Goal: Transaction & Acquisition: Purchase product/service

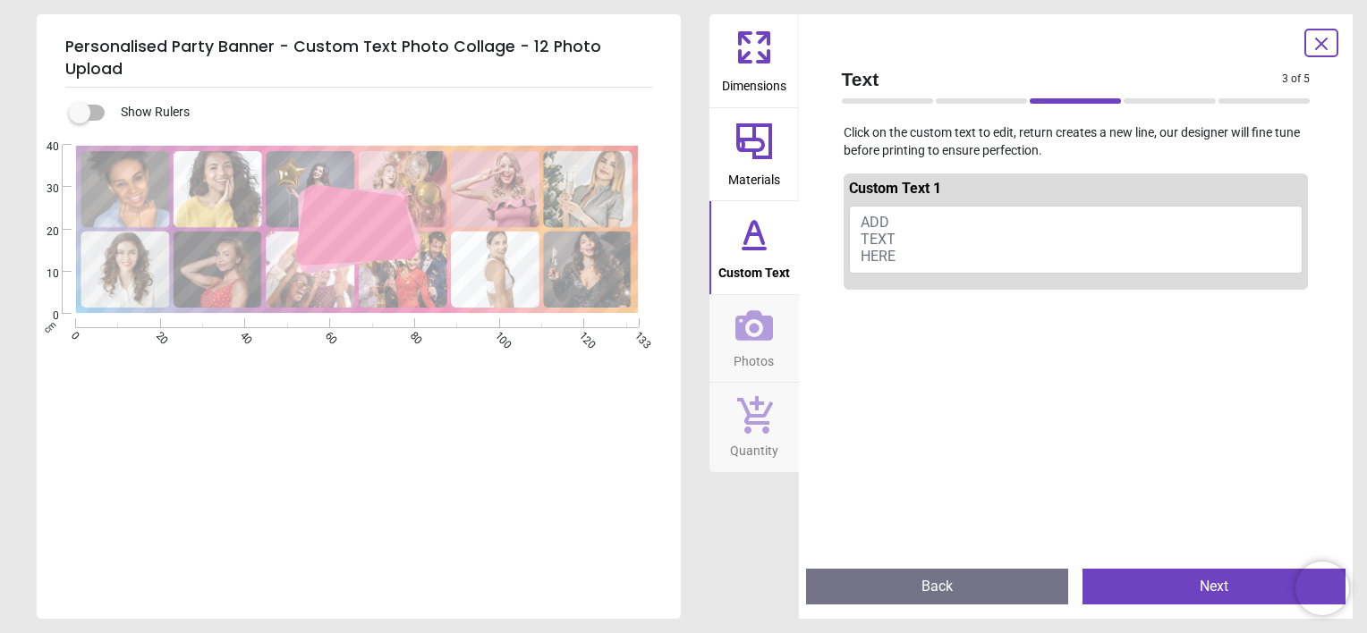
scroll to position [71, 0]
click at [913, 225] on button "ADD TEXT HERE" at bounding box center [1076, 240] width 454 height 68
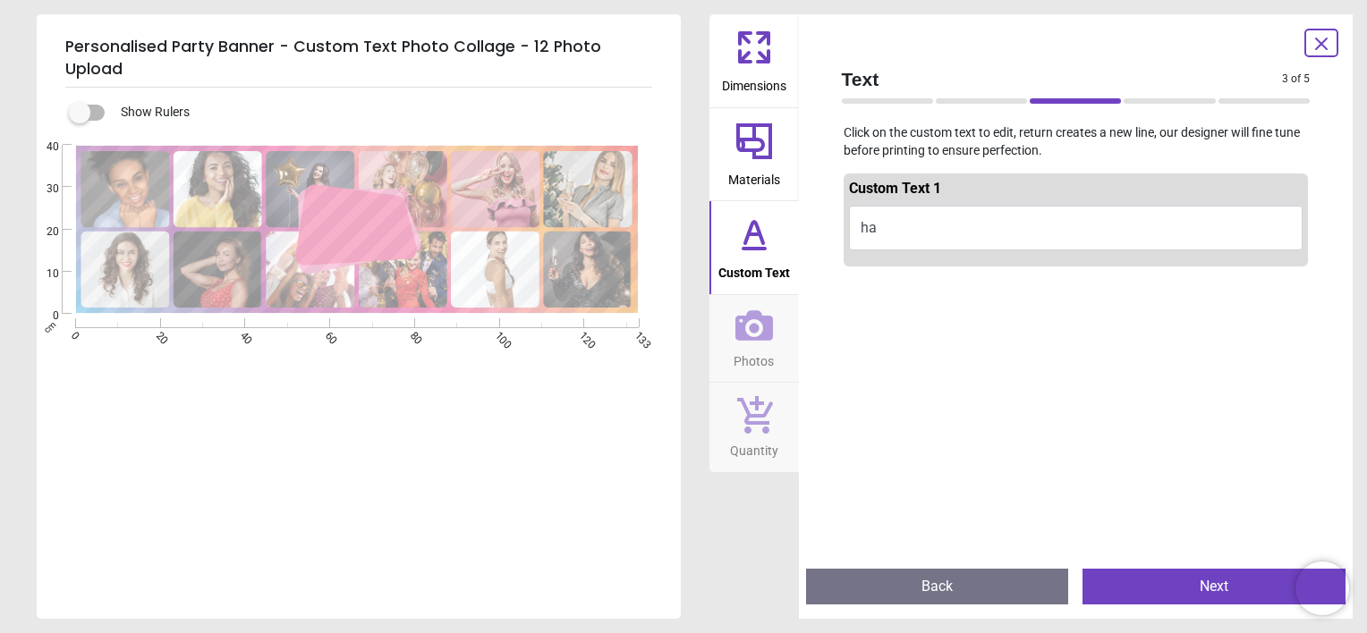
type textarea "*"
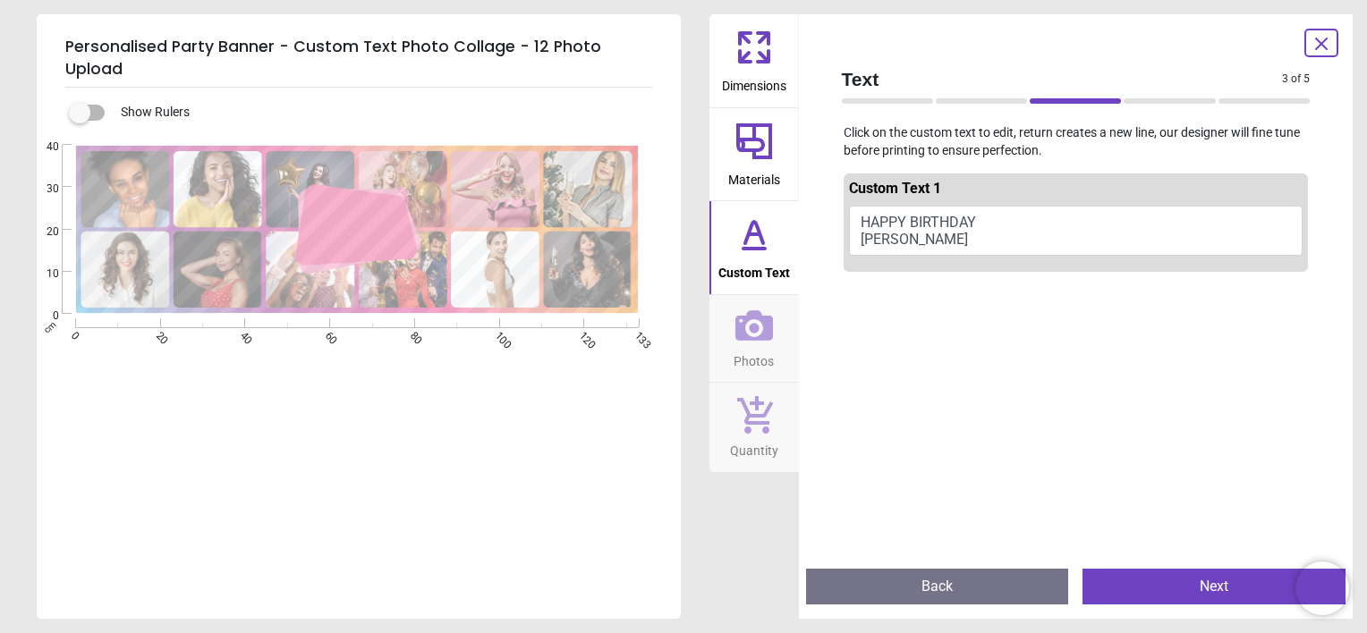
click at [917, 211] on button "HAPPY BIRTHDAY CHAR" at bounding box center [1076, 231] width 454 height 50
click at [911, 217] on button "HAPPY BIRTHDAY CHAR" at bounding box center [1076, 231] width 454 height 50
click at [887, 229] on button "HAPPY BIRTHDAY CHAR" at bounding box center [1076, 231] width 454 height 50
click at [898, 240] on button "HAPPY BIRTHDAY CHAR" at bounding box center [1076, 231] width 454 height 50
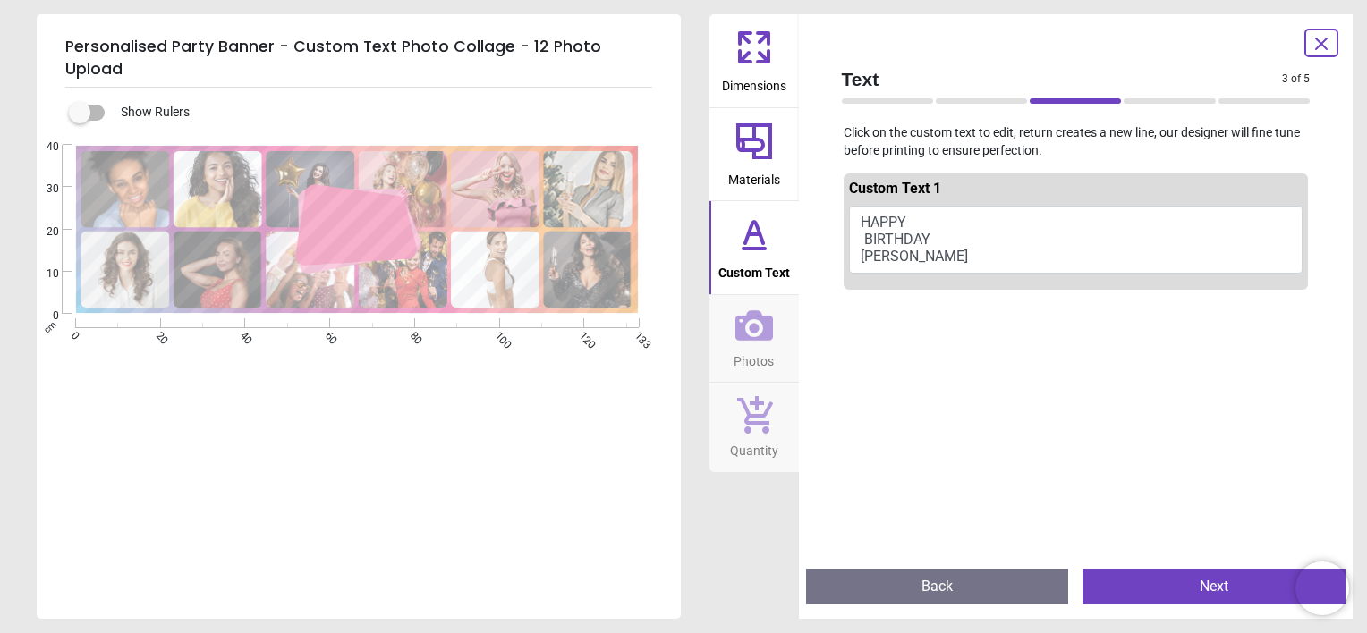
click at [870, 236] on button "HAPPY BIRTHDAY CHAR" at bounding box center [1076, 240] width 454 height 68
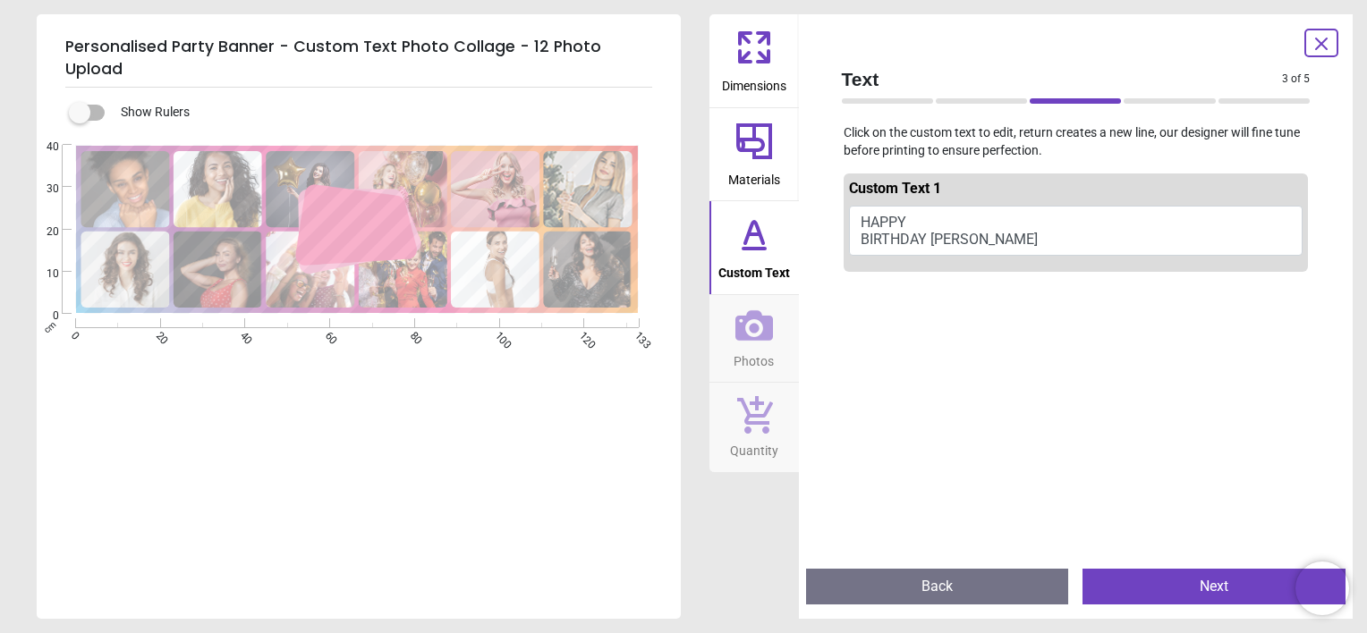
click at [931, 237] on button "HAPPY BIRTHDAY CHAR" at bounding box center [1076, 231] width 454 height 50
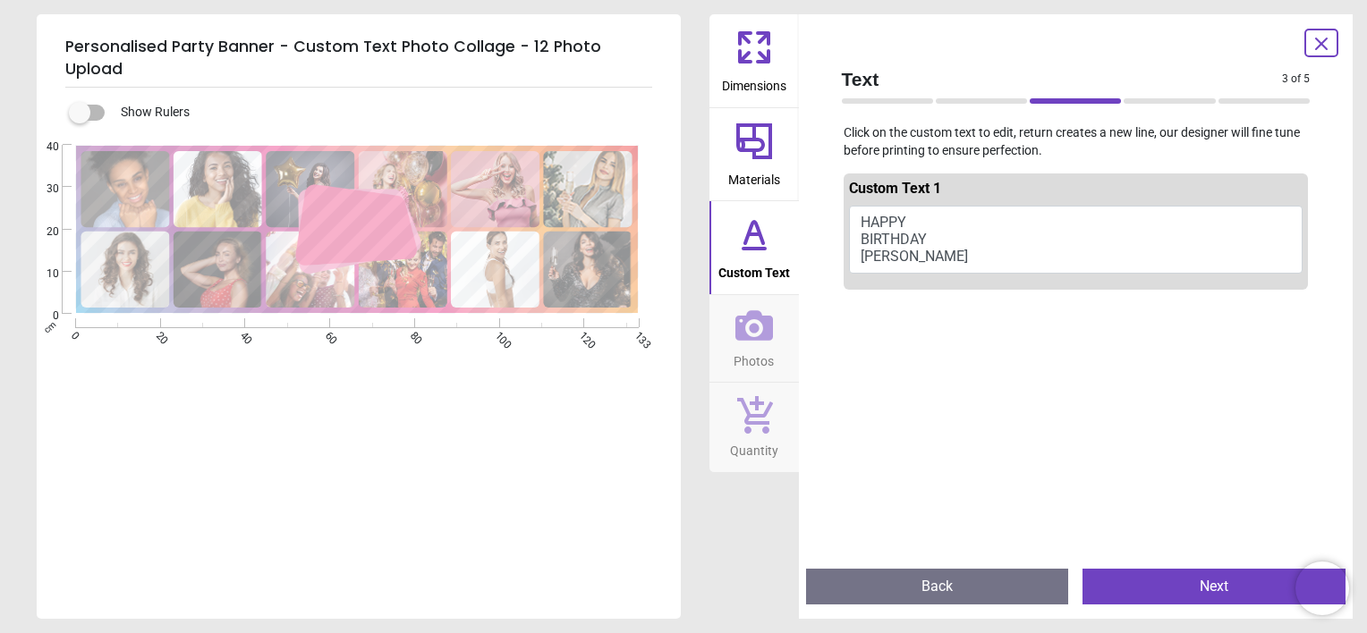
type textarea "***** ******** ****"
click at [931, 237] on button "HAPPY BIRTHDAY CHAR" at bounding box center [1076, 240] width 454 height 68
click at [724, 335] on button "Photos" at bounding box center [753, 339] width 89 height 88
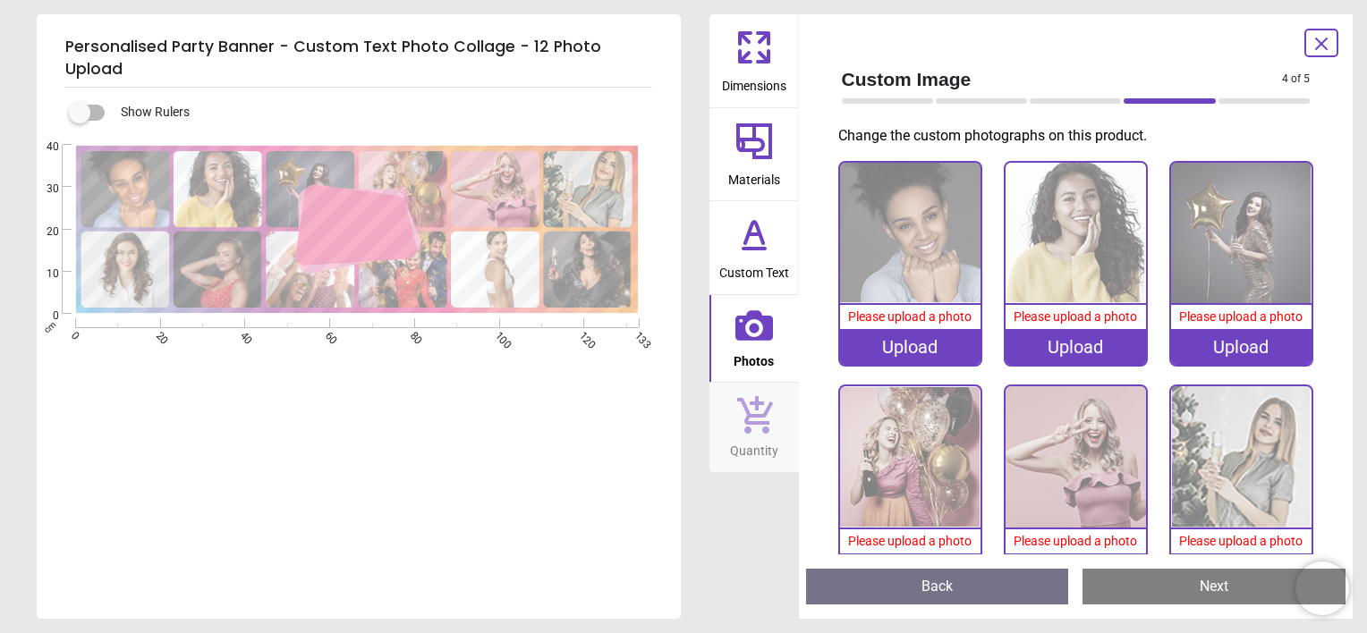
click at [909, 346] on div "Upload" at bounding box center [910, 347] width 140 height 36
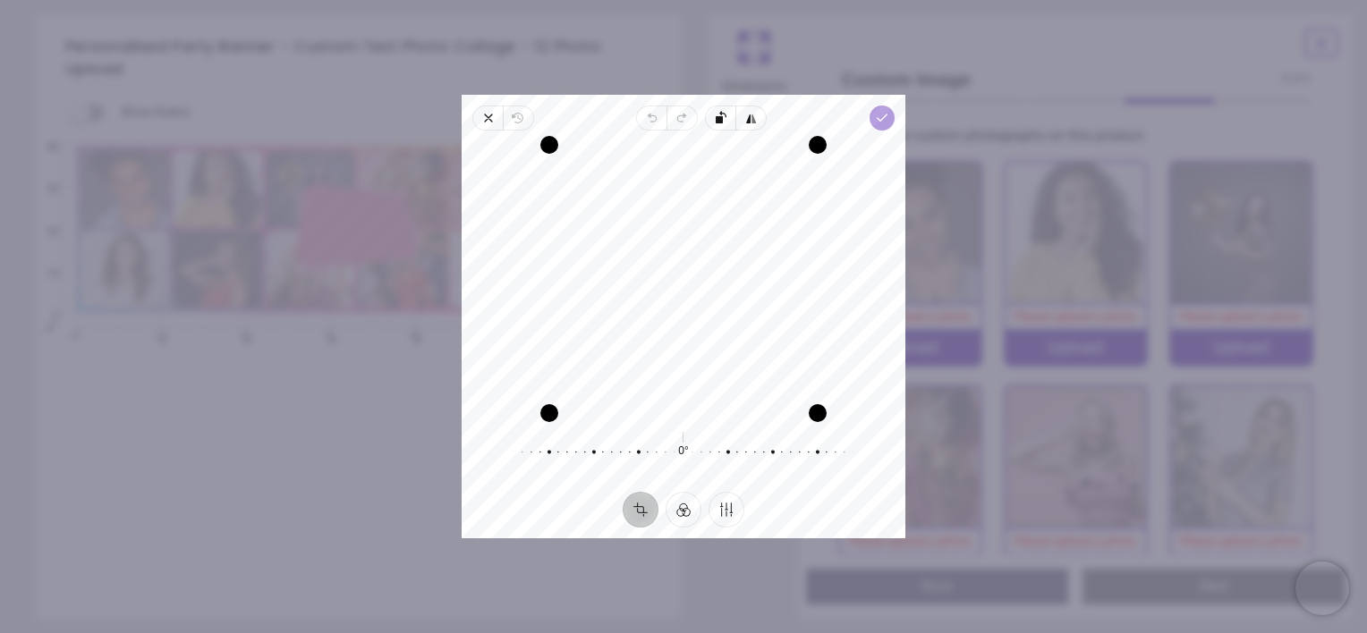
click at [878, 123] on icon "button" at bounding box center [882, 118] width 14 height 14
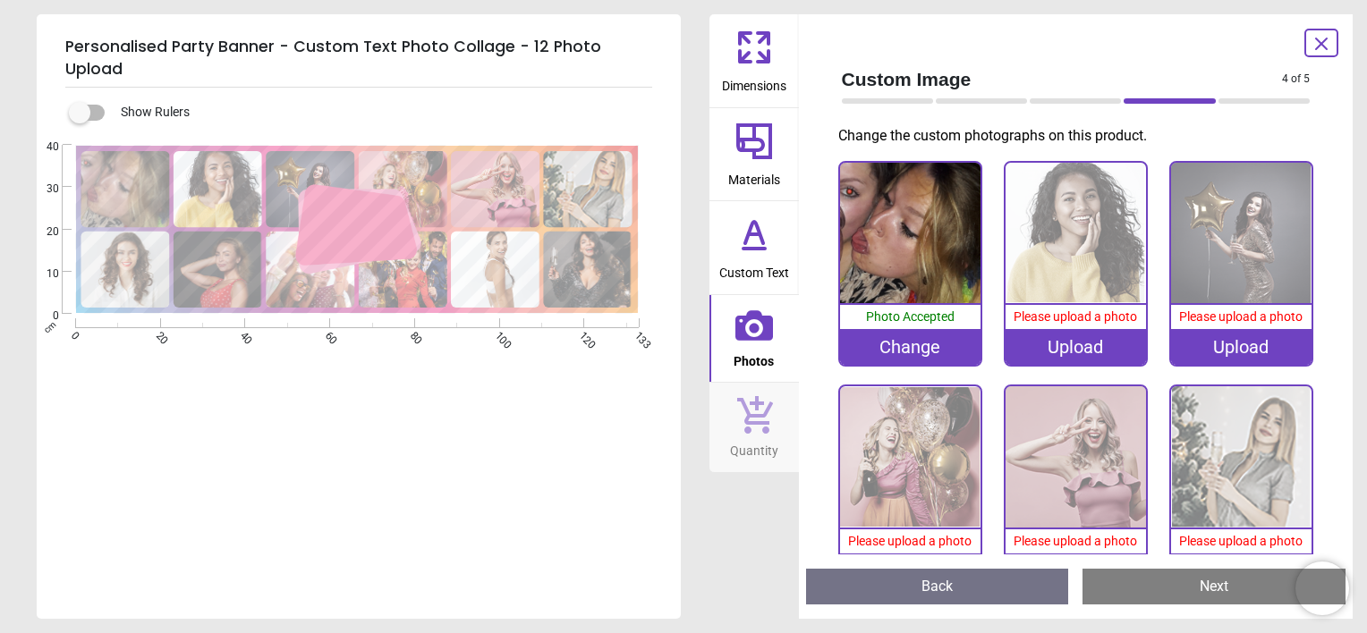
click at [1084, 347] on div "Upload" at bounding box center [1075, 347] width 140 height 36
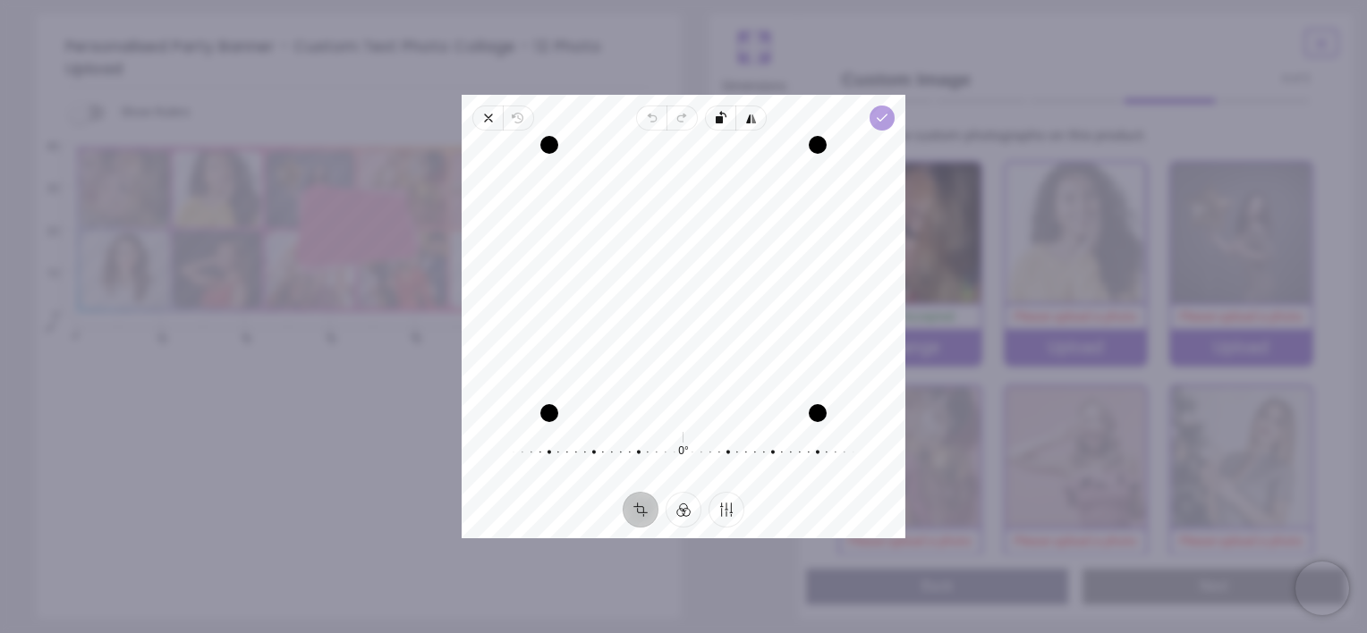
click at [873, 111] on span "Done" at bounding box center [881, 118] width 25 height 25
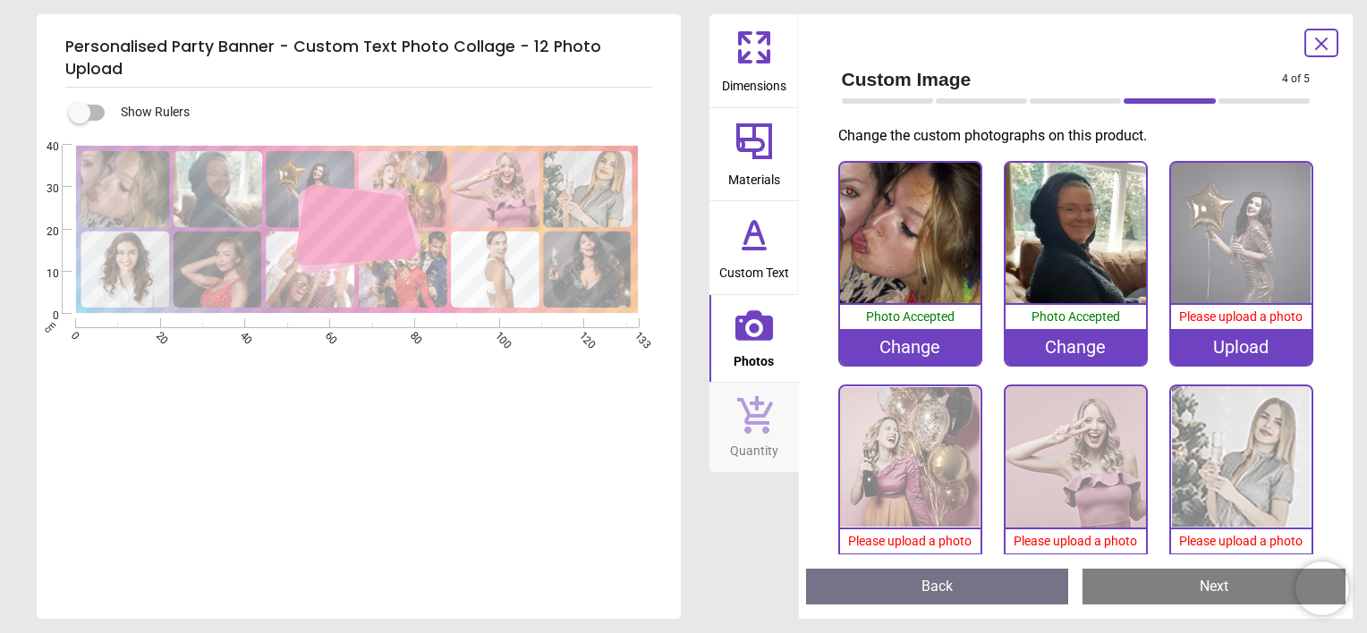
click at [1240, 352] on div "Upload" at bounding box center [1241, 347] width 140 height 36
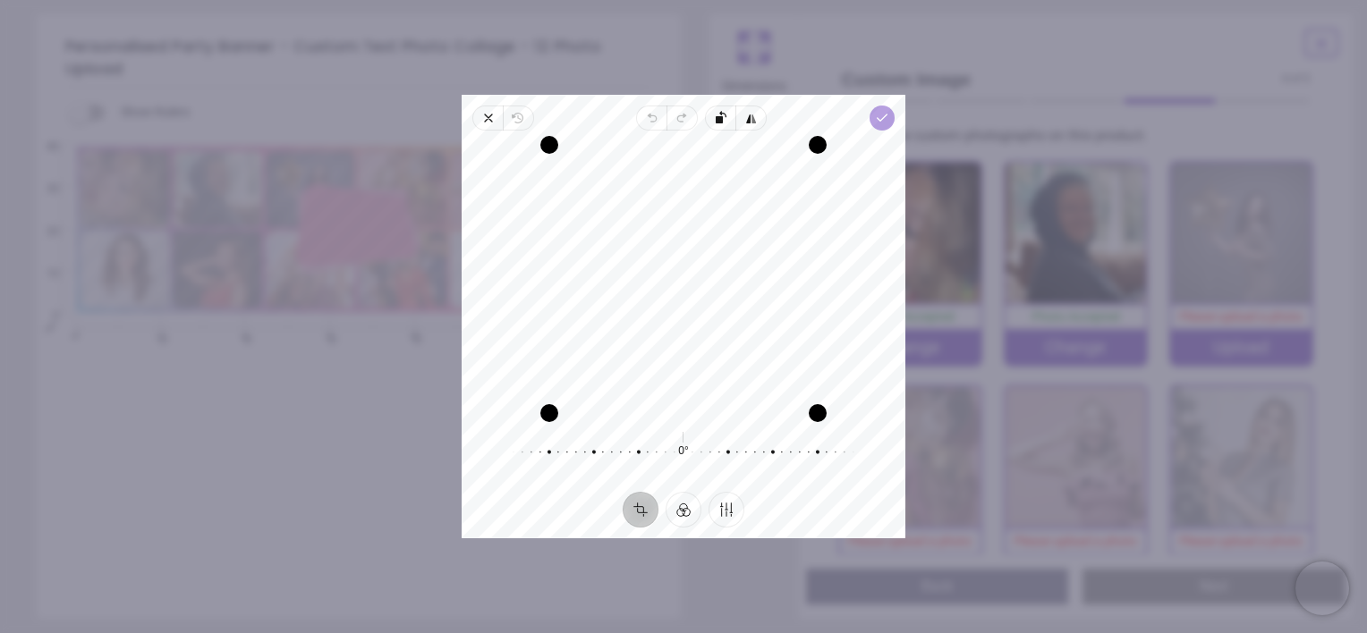
click at [881, 123] on icon "button" at bounding box center [882, 118] width 14 height 14
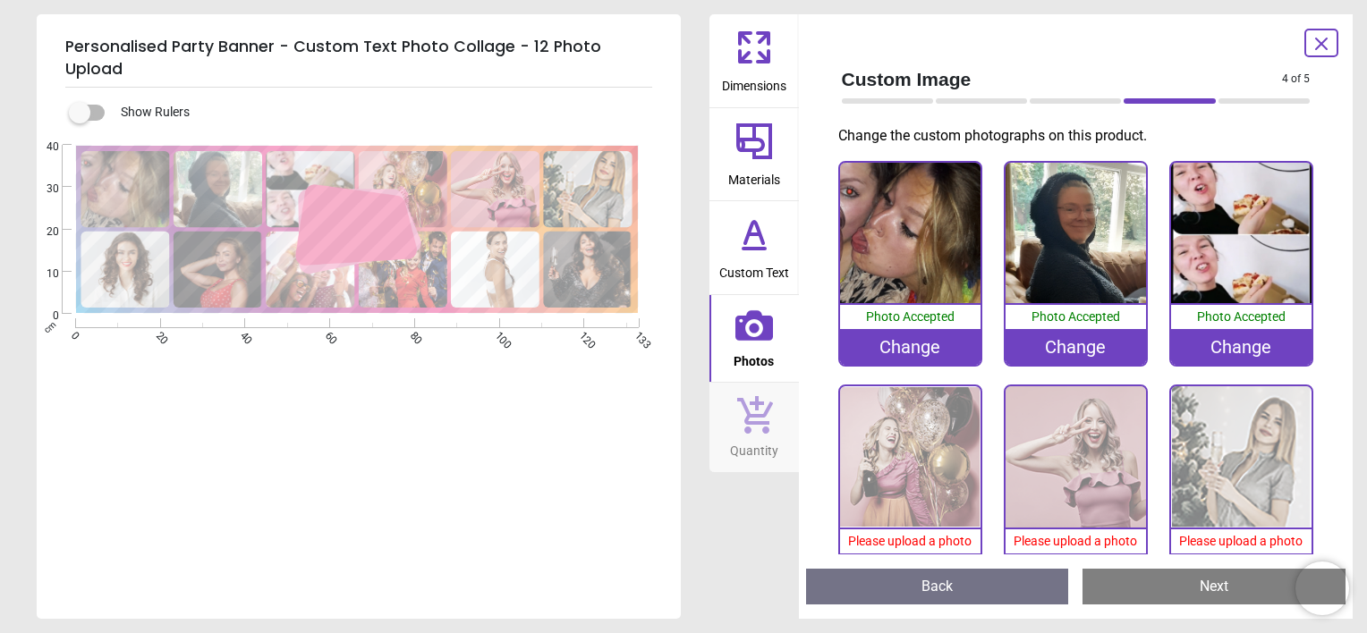
click at [916, 535] on span "Please upload a photo" at bounding box center [909, 541] width 123 height 14
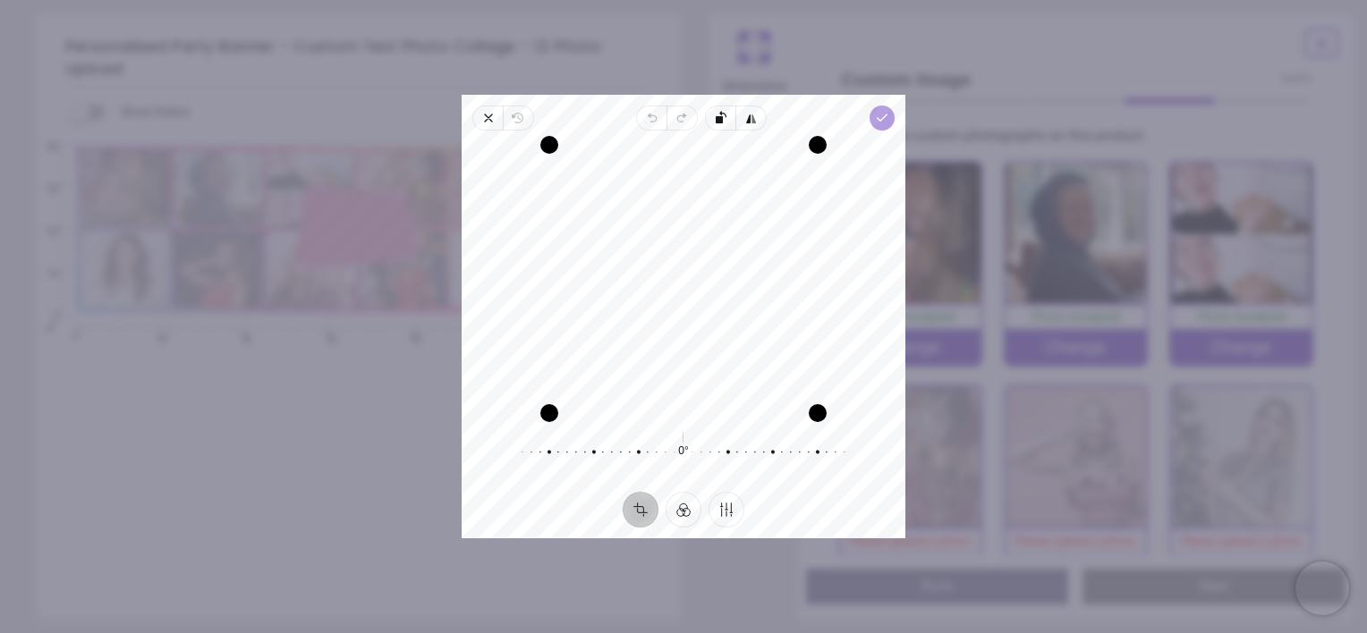
click at [877, 113] on icon "button" at bounding box center [882, 118] width 14 height 14
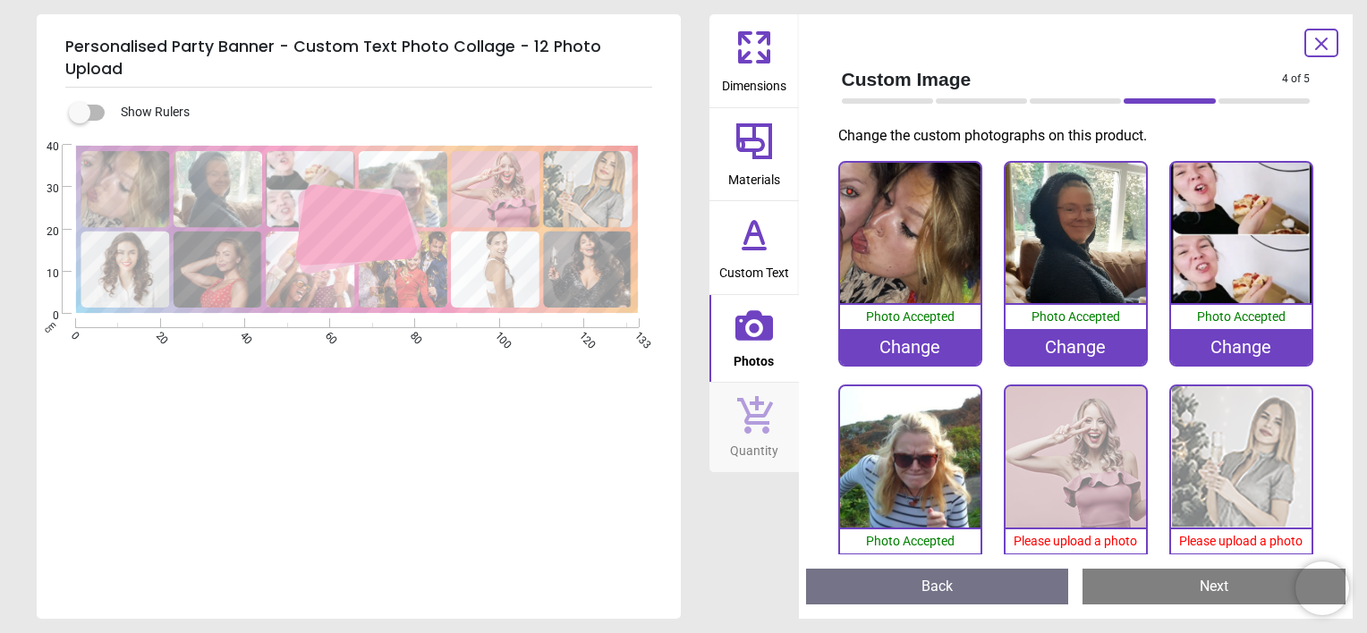
click at [1092, 512] on img at bounding box center [1075, 456] width 140 height 140
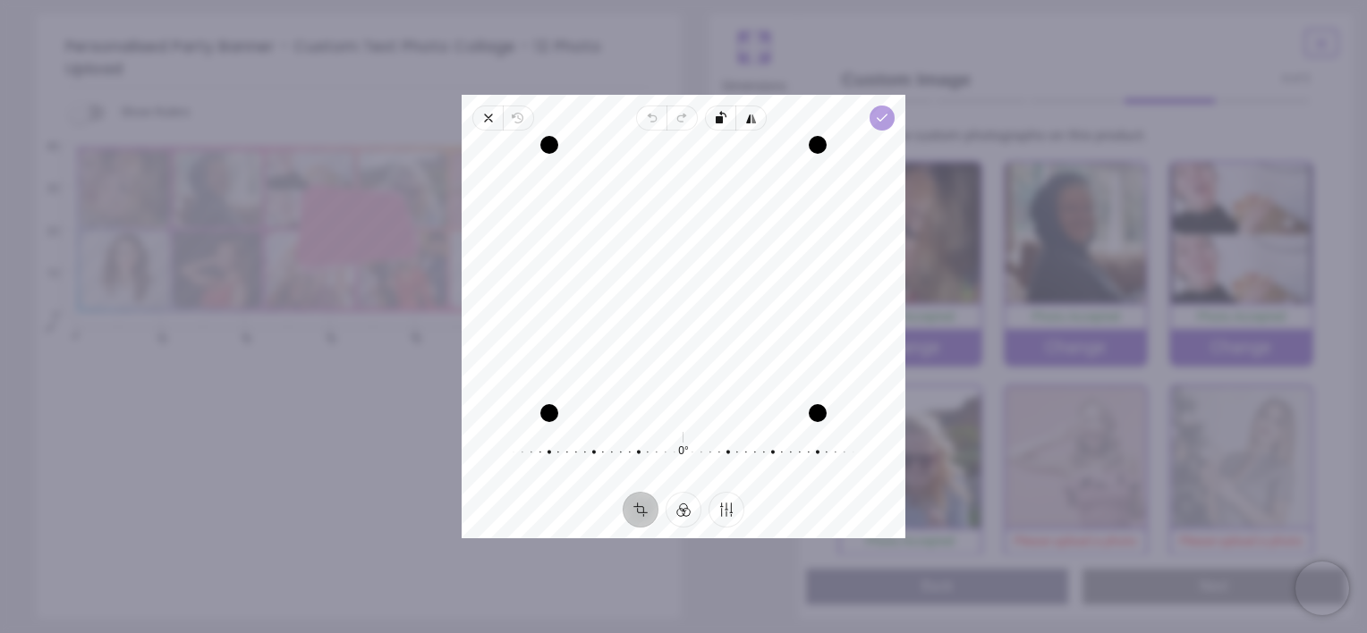
click at [887, 119] on icon "button" at bounding box center [882, 118] width 14 height 14
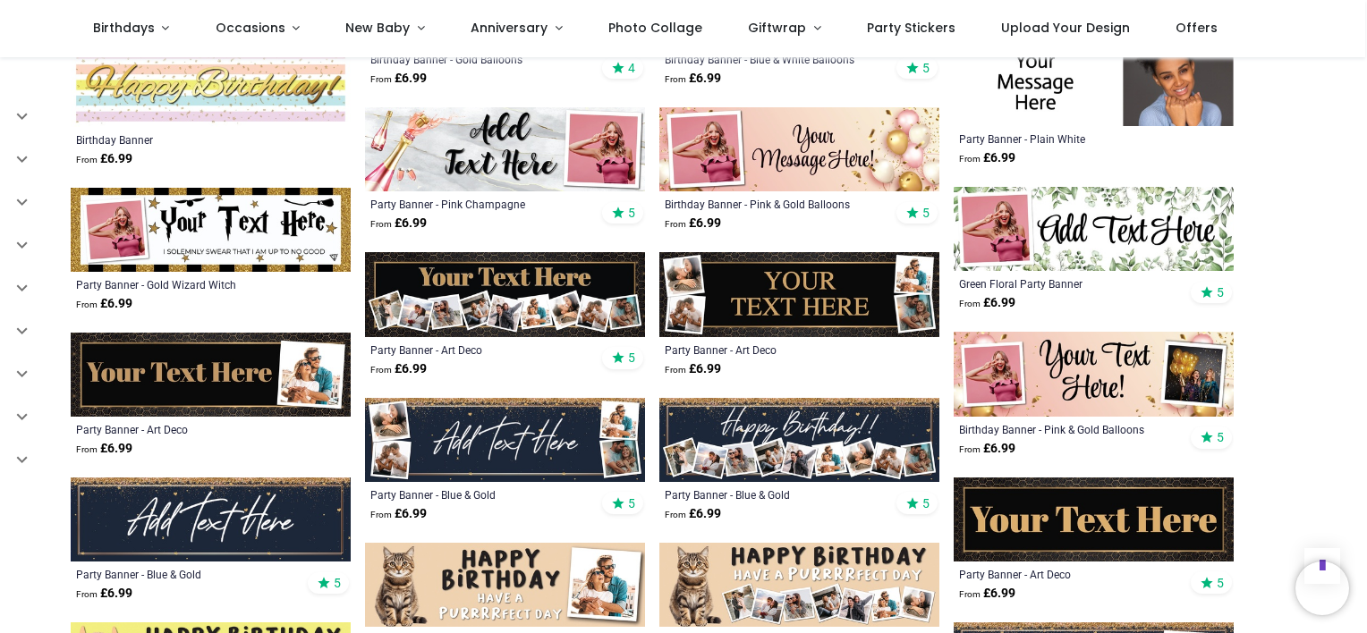
scroll to position [3754, 0]
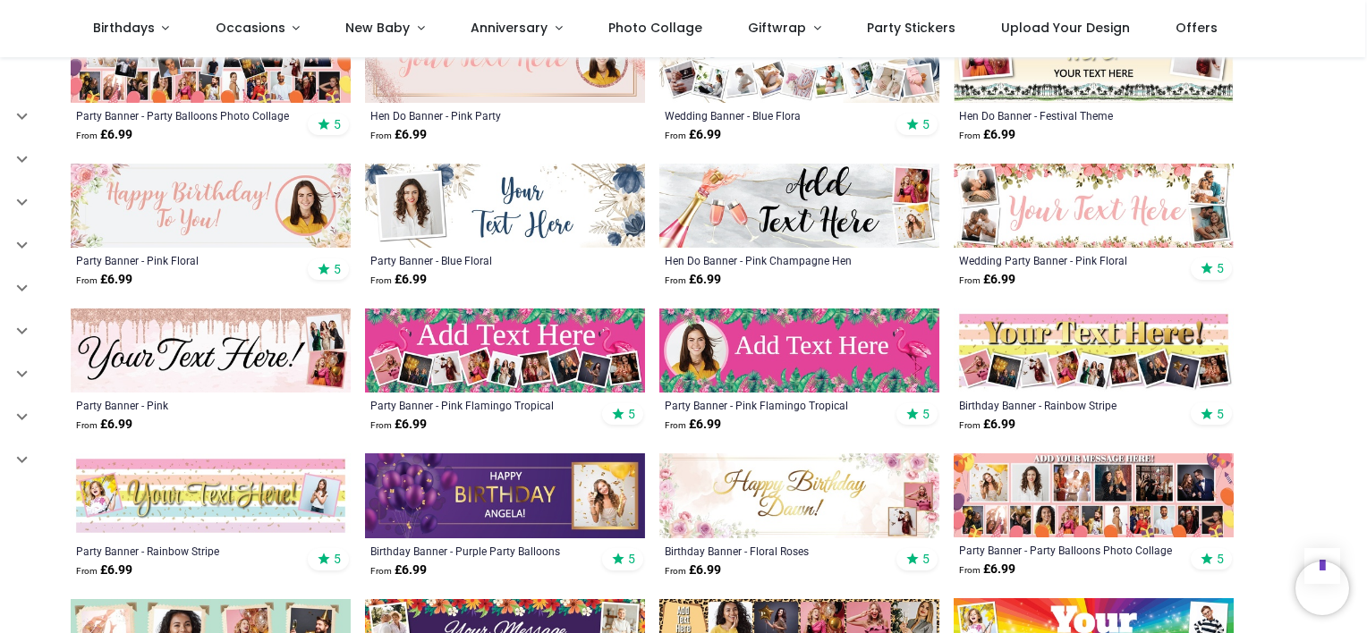
scroll to position [250, 0]
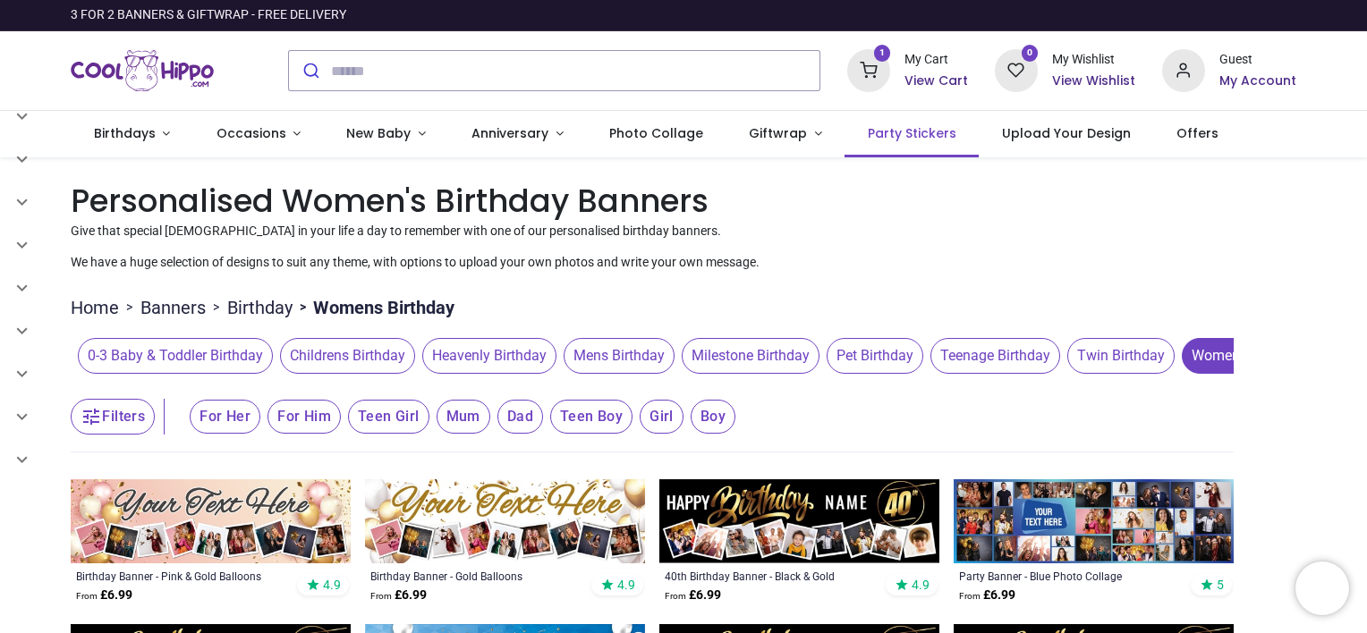
click at [872, 140] on span "Party Stickers" at bounding box center [912, 133] width 89 height 18
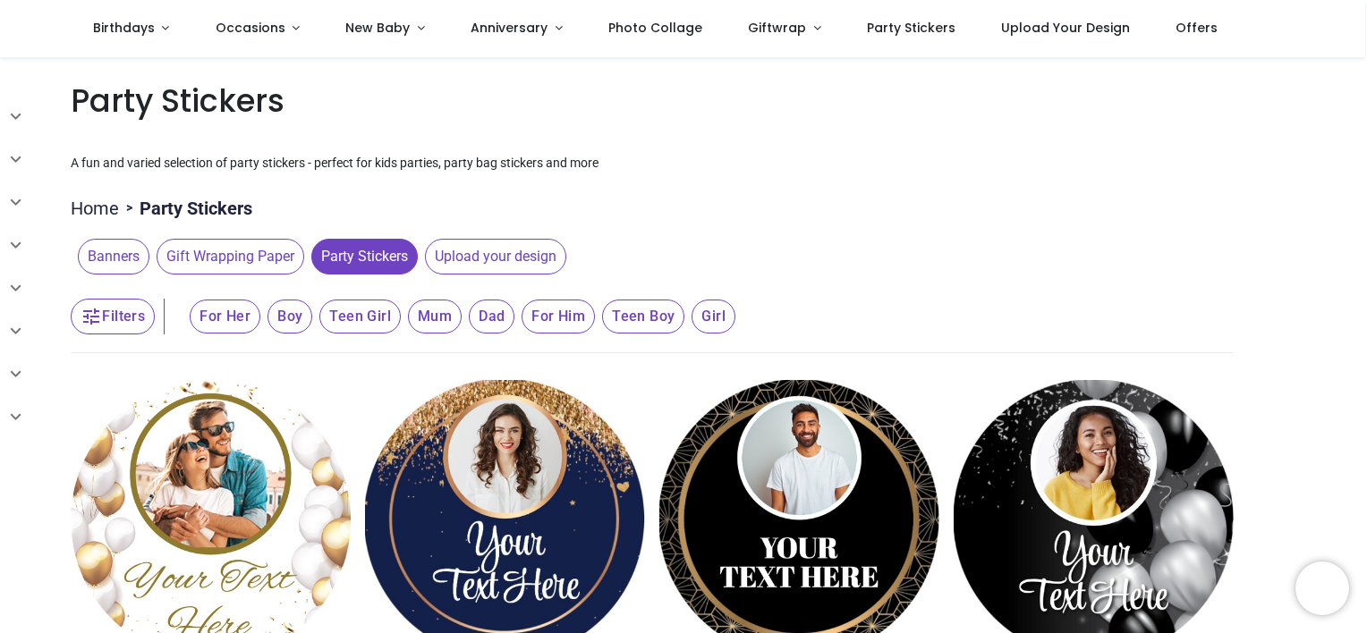
scroll to position [321, 0]
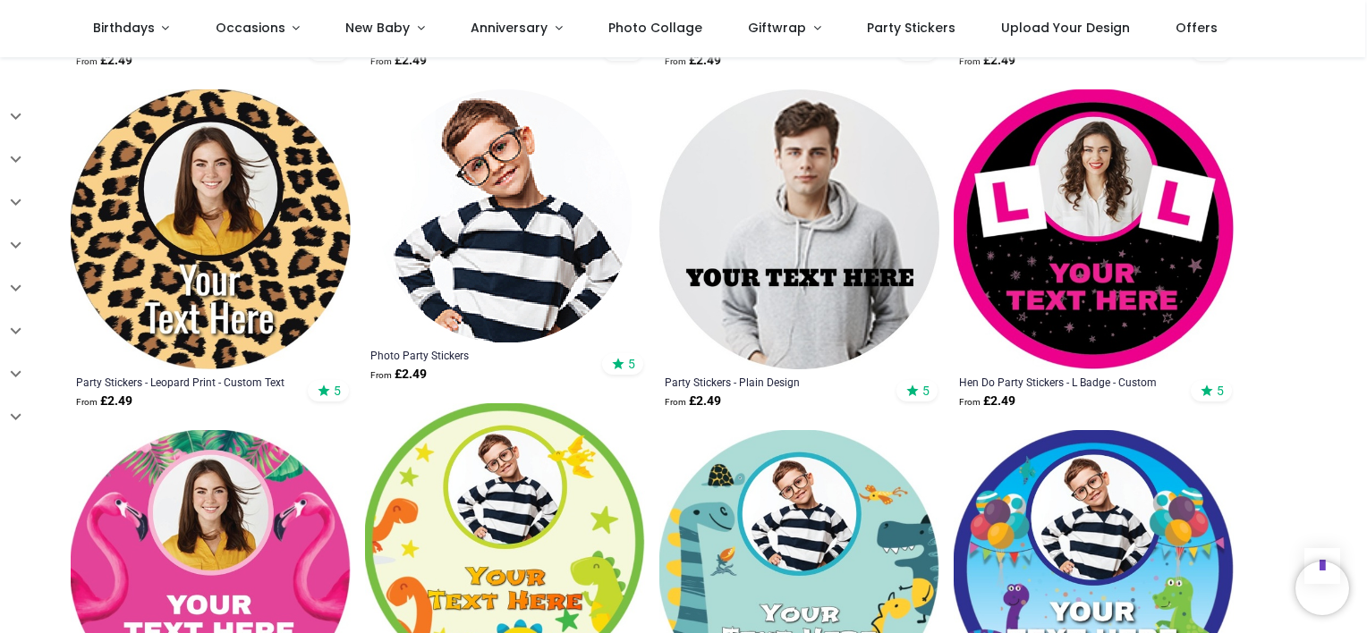
scroll to position [1455, 0]
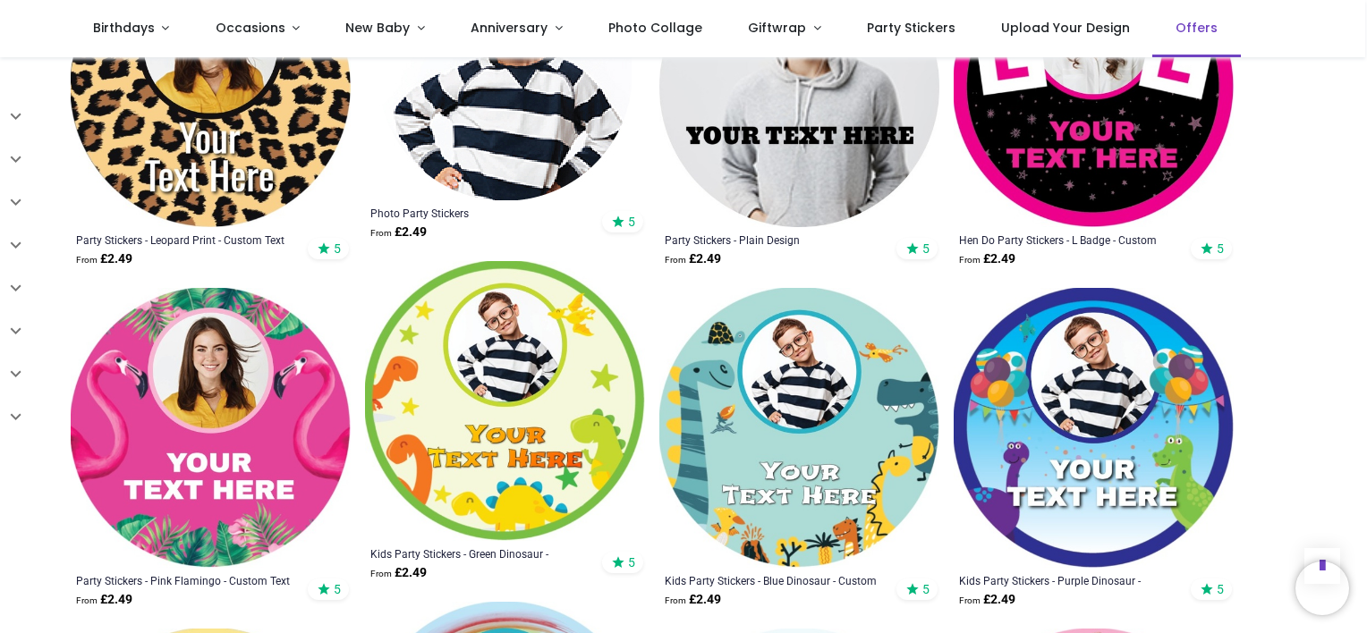
click at [1175, 25] on span "Offers" at bounding box center [1196, 28] width 42 height 18
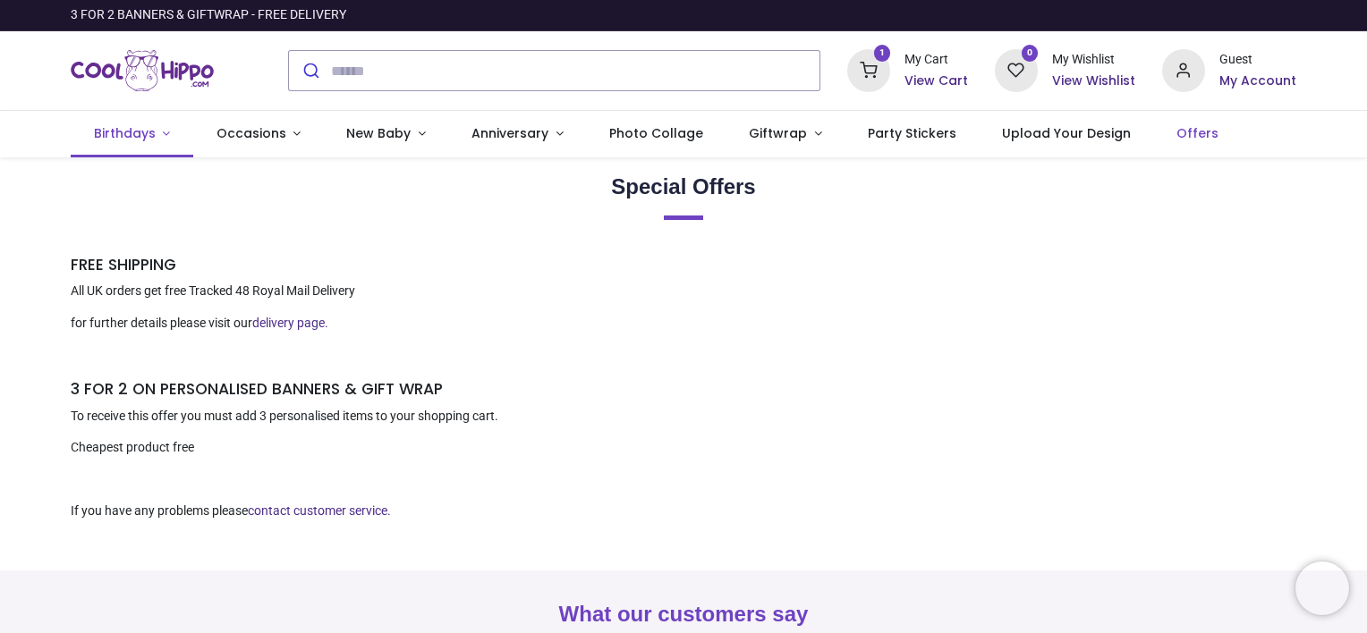
click at [123, 136] on span "Birthdays" at bounding box center [125, 133] width 62 height 18
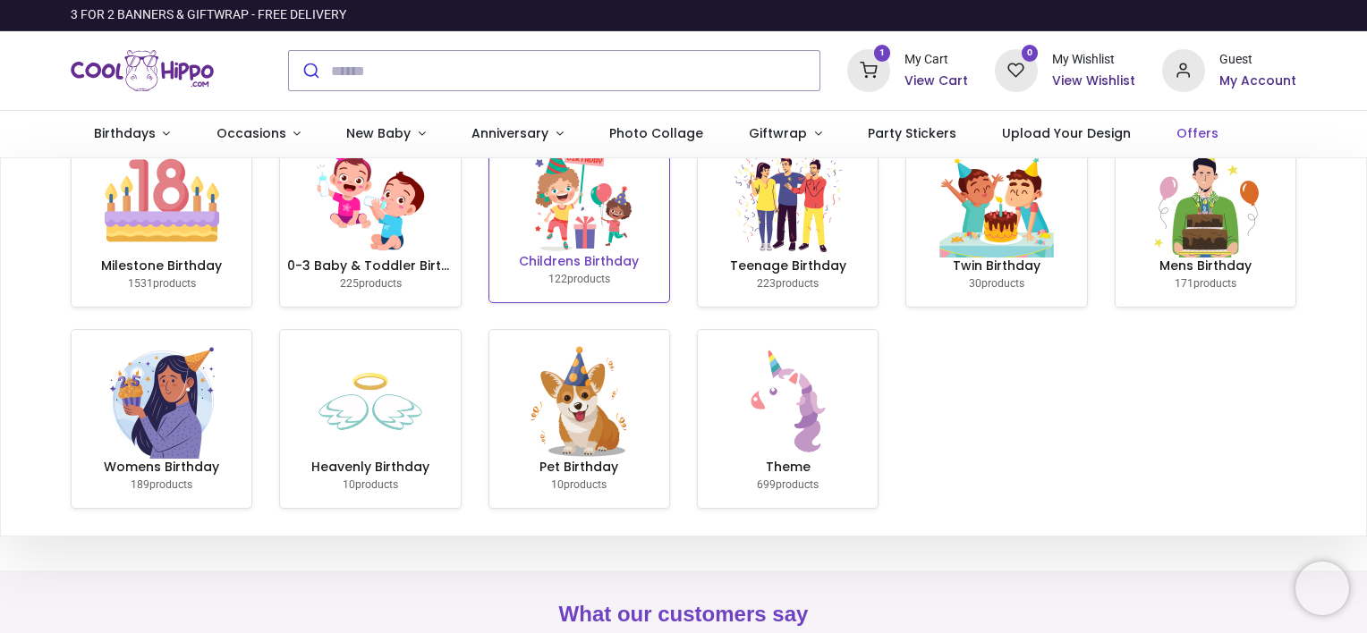
scroll to position [51, 0]
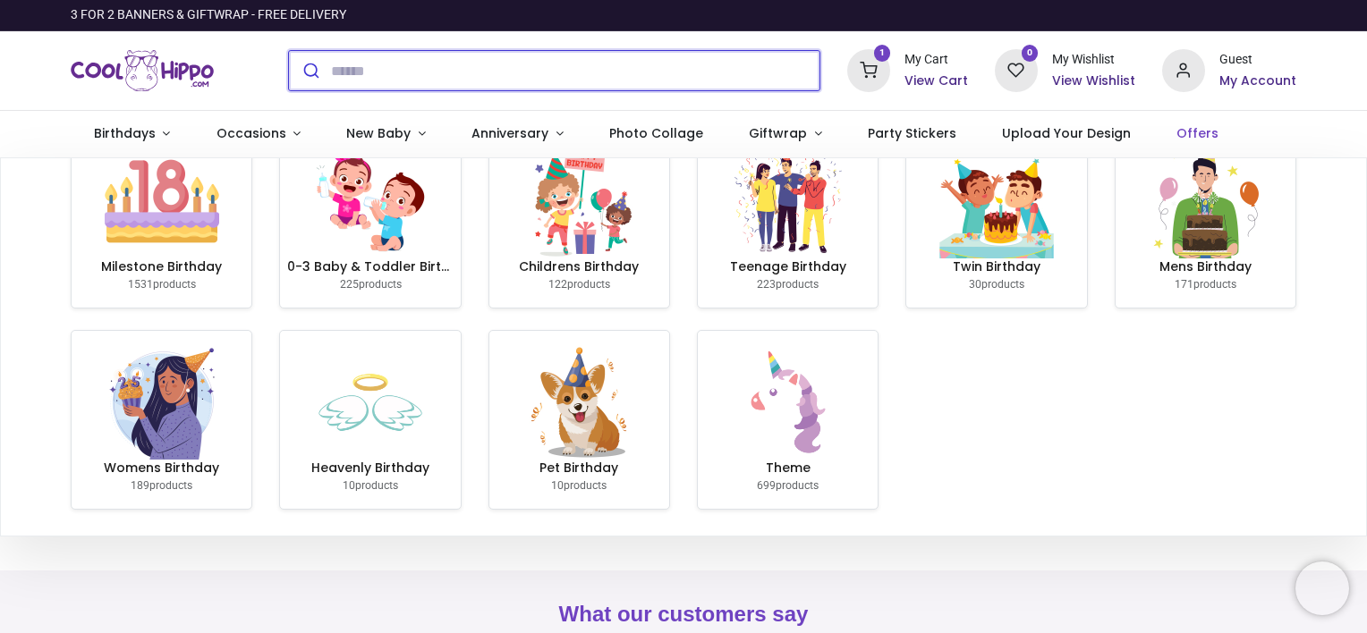
click at [601, 76] on input "search" at bounding box center [575, 70] width 488 height 39
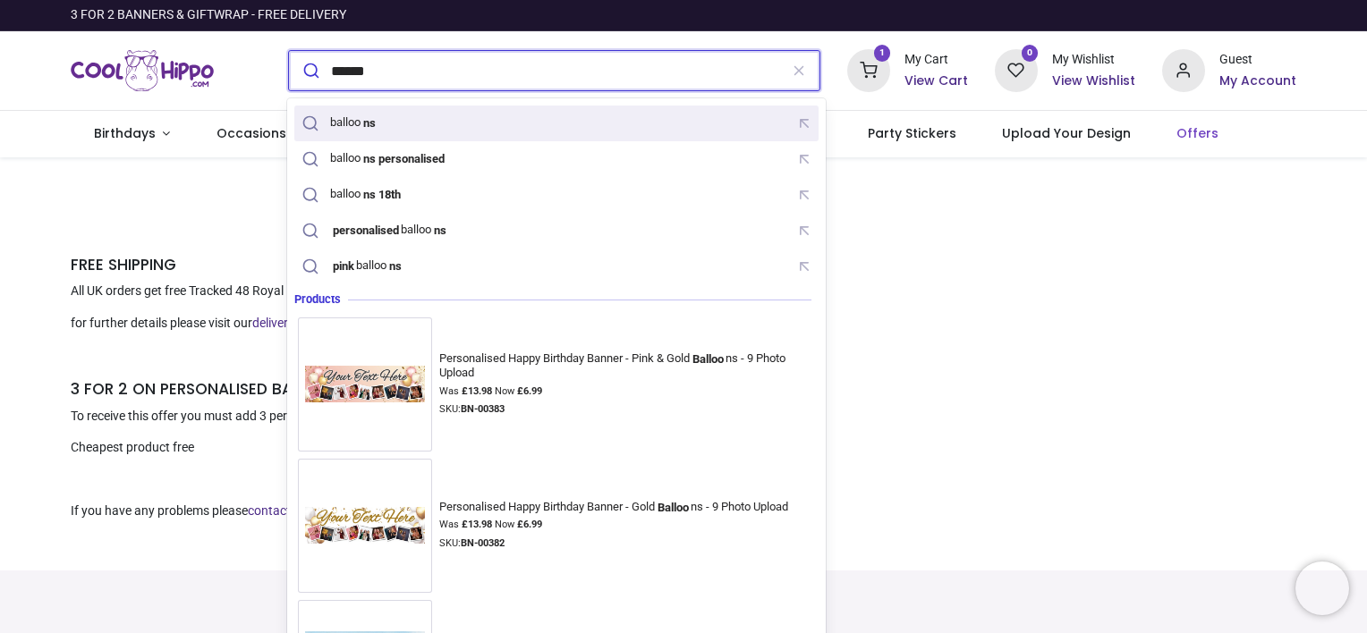
click at [335, 125] on div "balloo ns" at bounding box center [353, 122] width 47 height 14
type input "********"
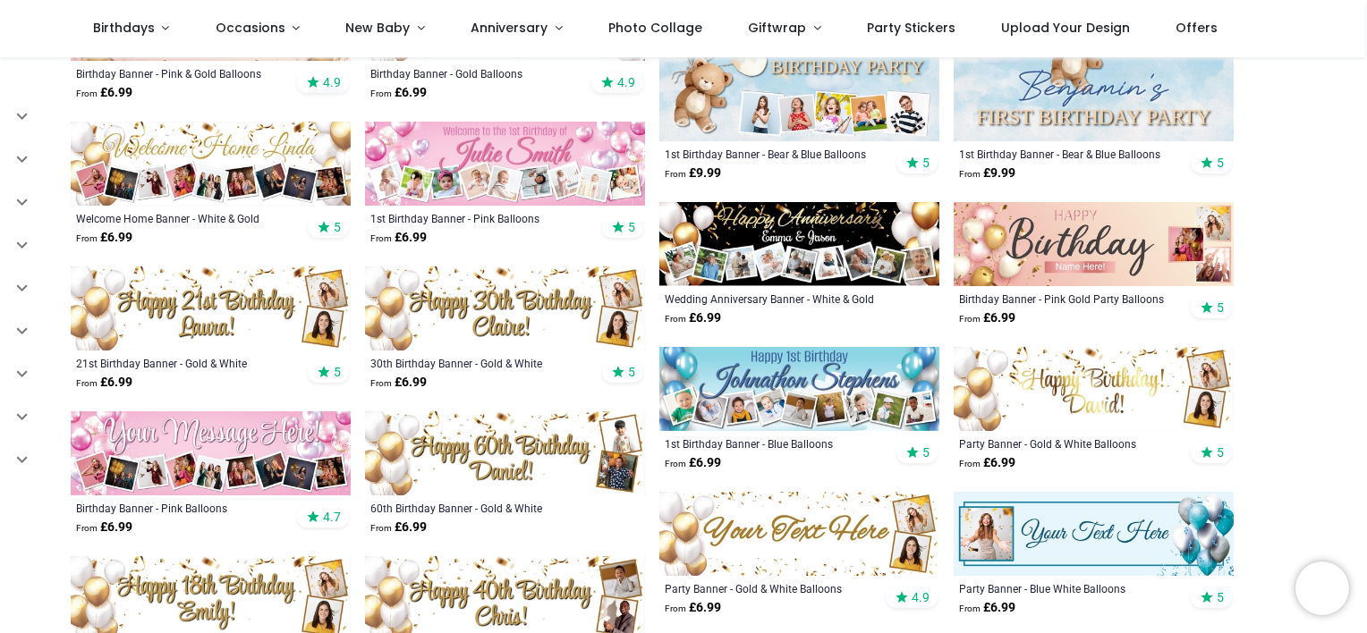
scroll to position [380, 0]
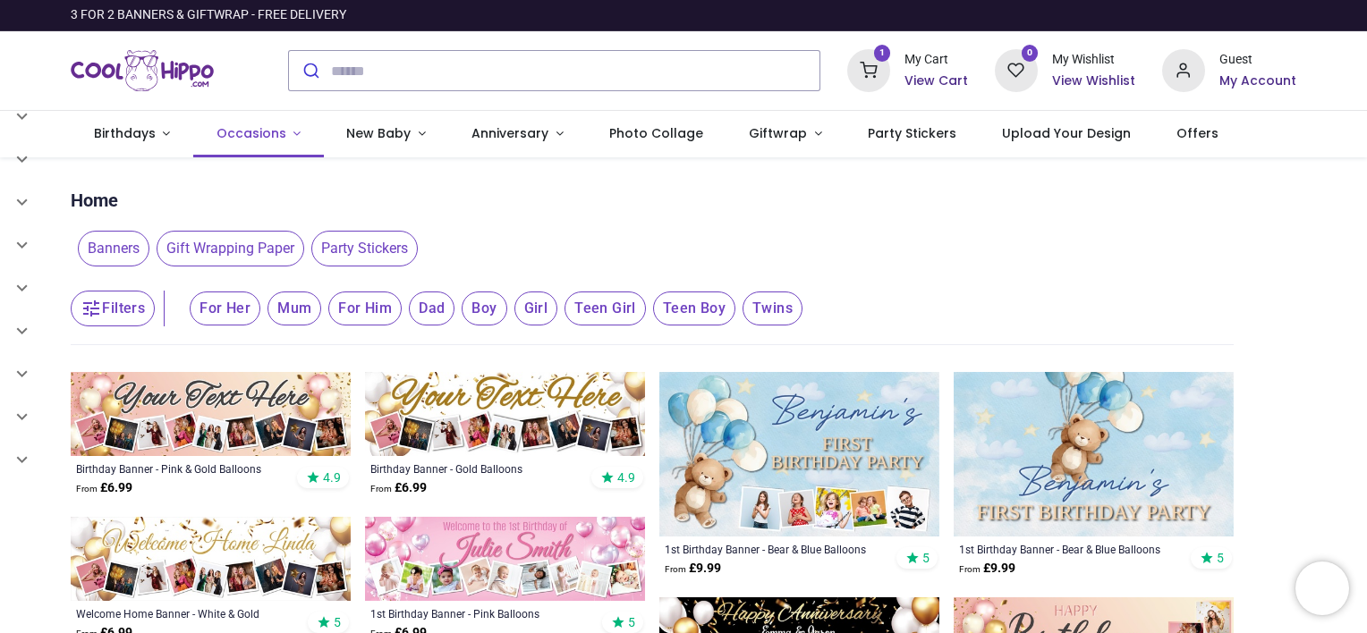
click at [261, 128] on span "Occasions" at bounding box center [251, 133] width 70 height 18
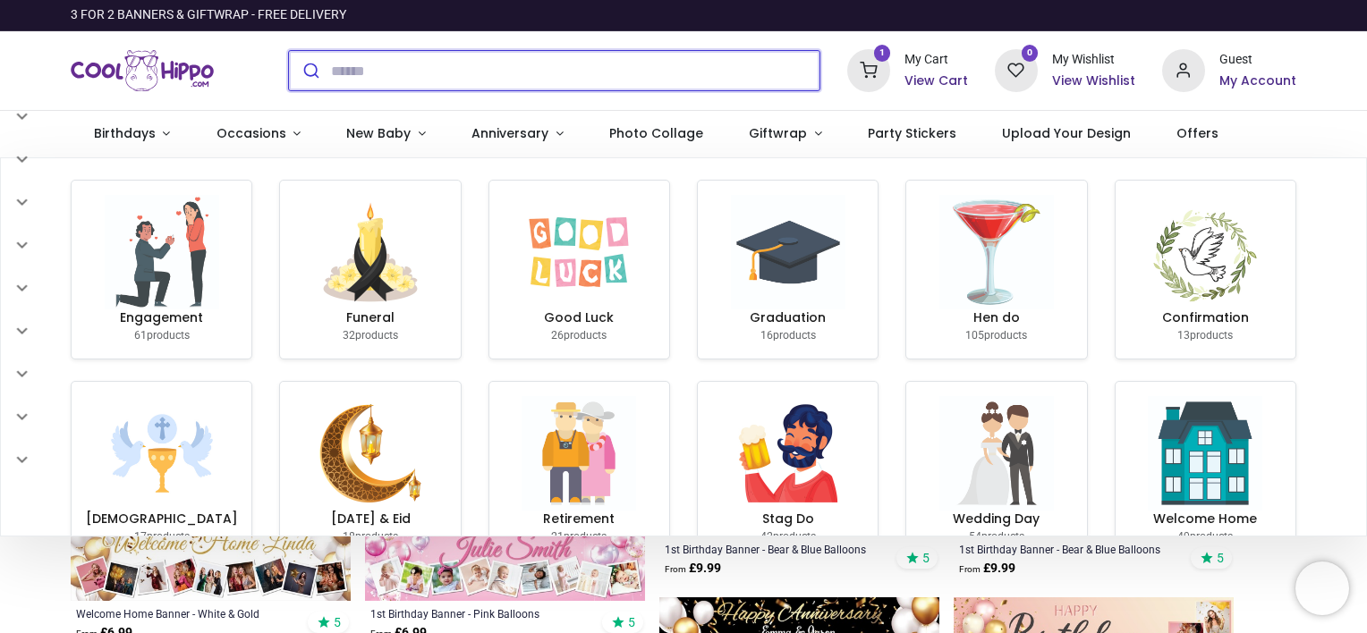
click at [426, 82] on input "search" at bounding box center [575, 70] width 488 height 39
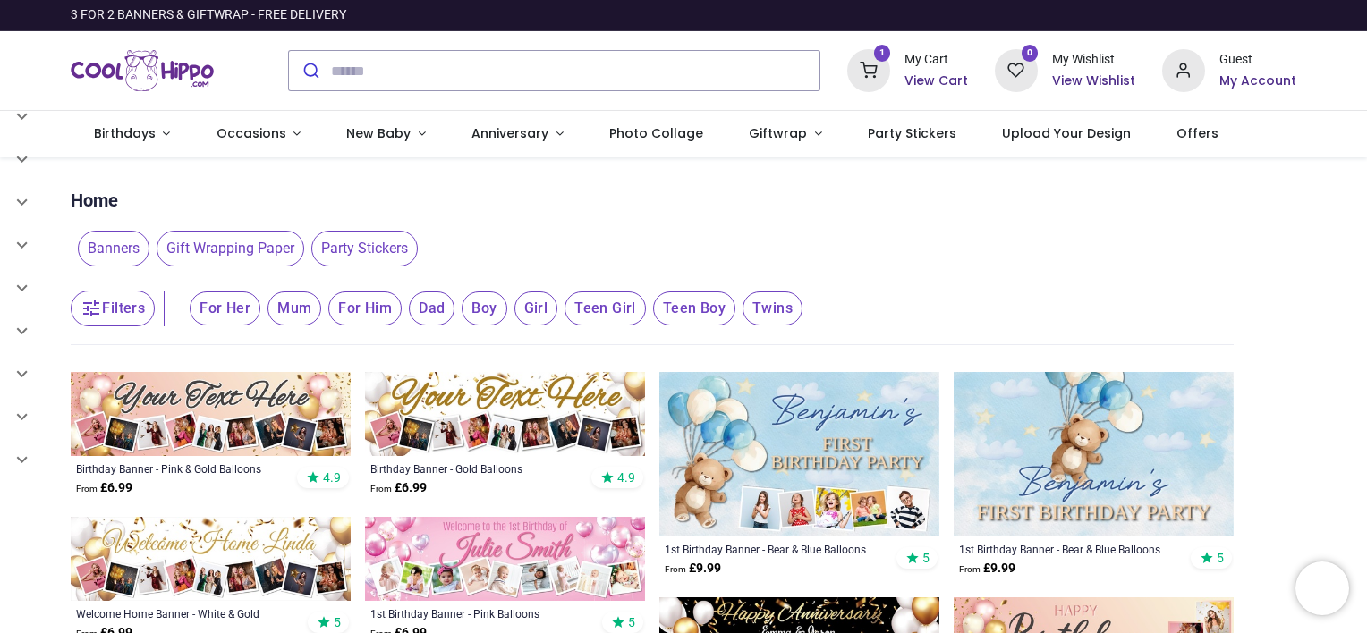
click at [937, 84] on h6 "View Cart" at bounding box center [936, 81] width 64 height 18
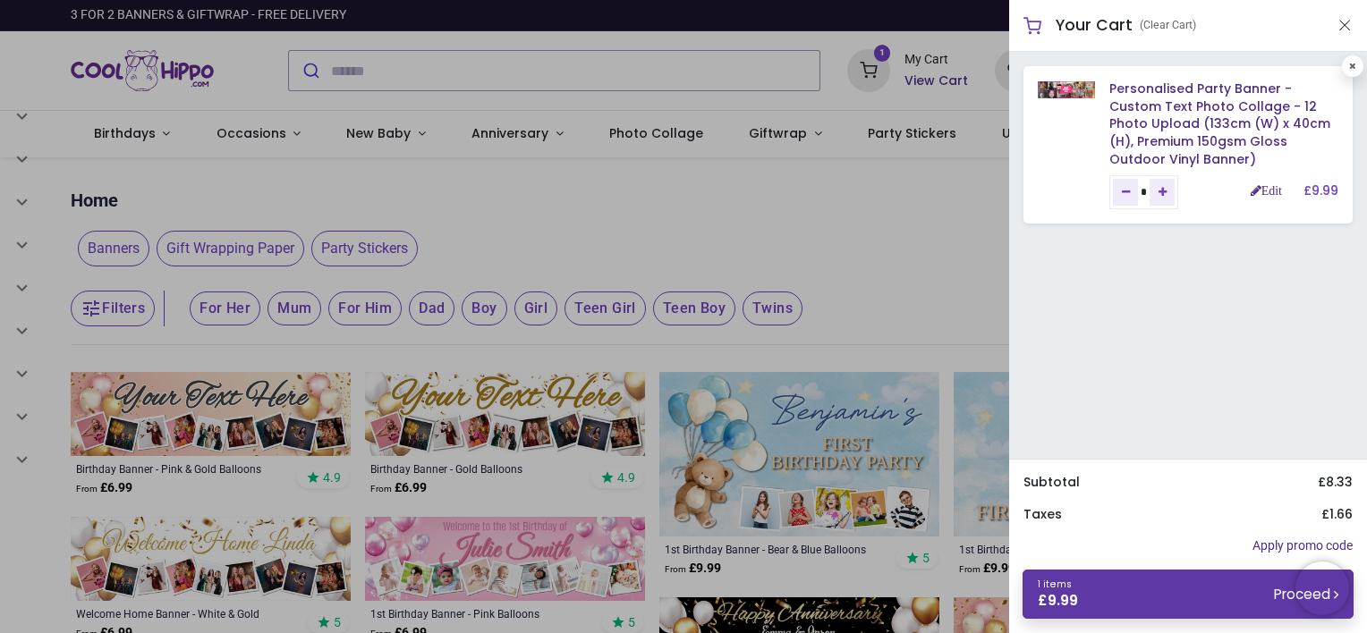
click at [1214, 599] on link "1 items £ 9.99 Proceed" at bounding box center [1187, 594] width 331 height 49
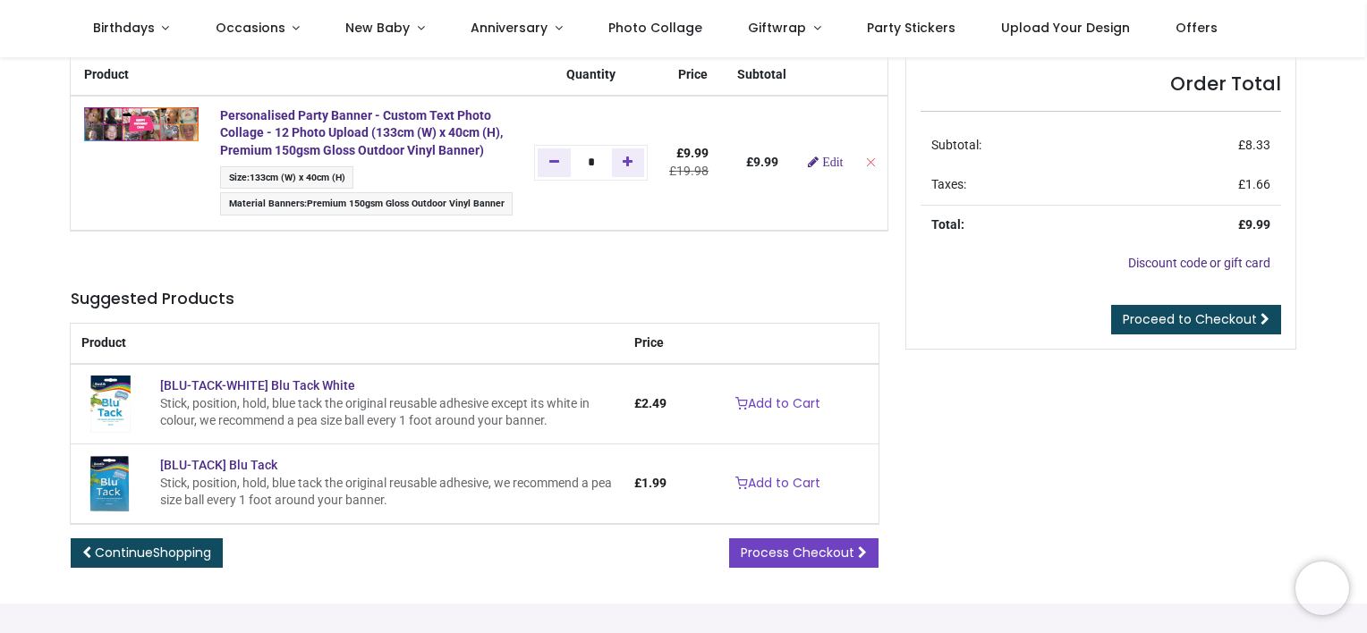
scroll to position [88, 0]
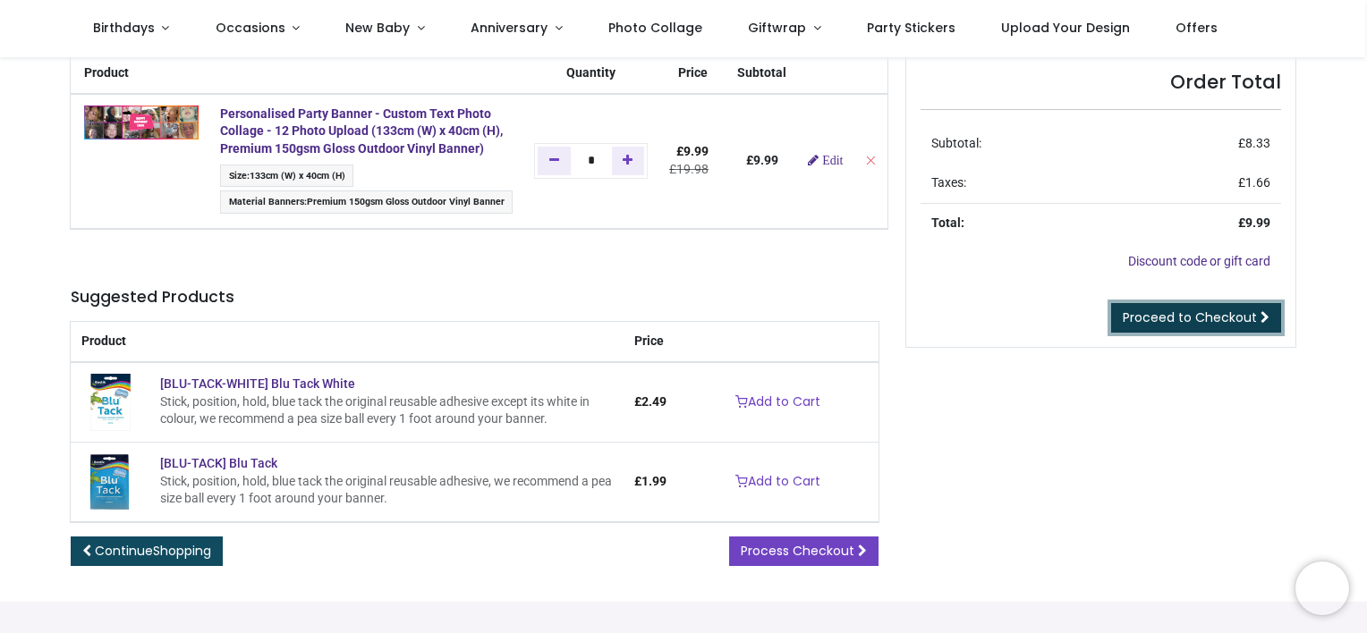
click at [1168, 324] on span "Proceed to Checkout" at bounding box center [1189, 318] width 134 height 18
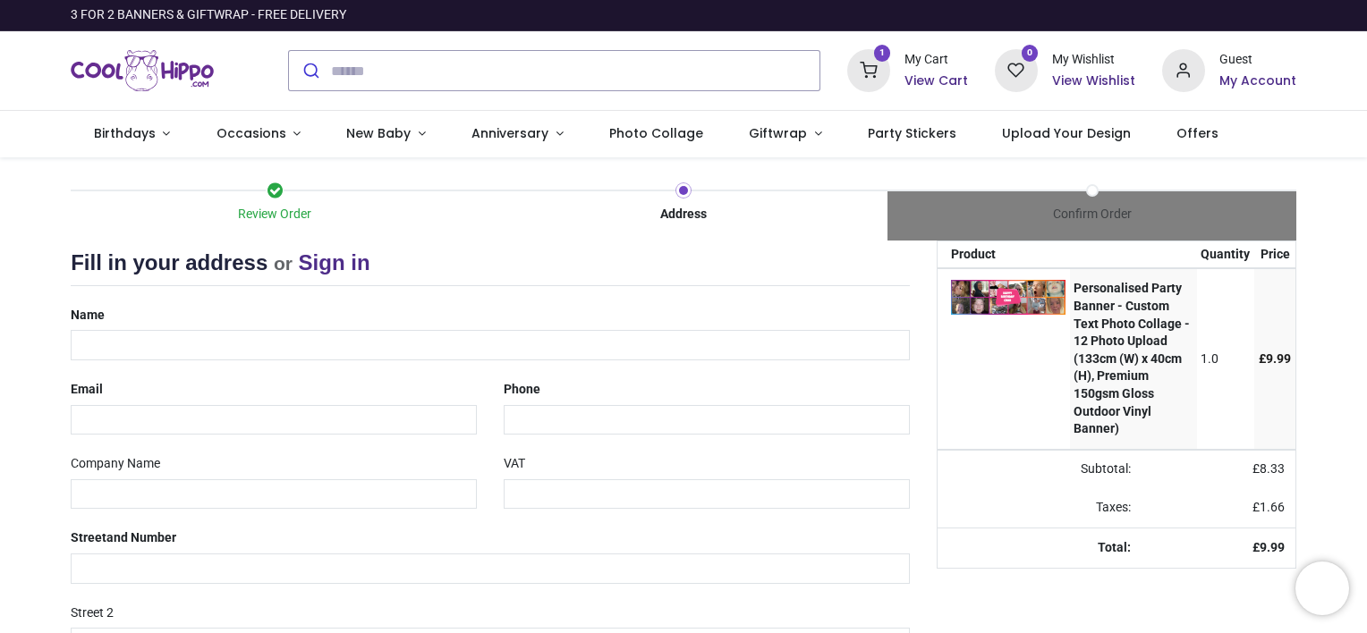
select select "***"
click at [115, 343] on input "text" at bounding box center [490, 345] width 839 height 30
type input "**********"
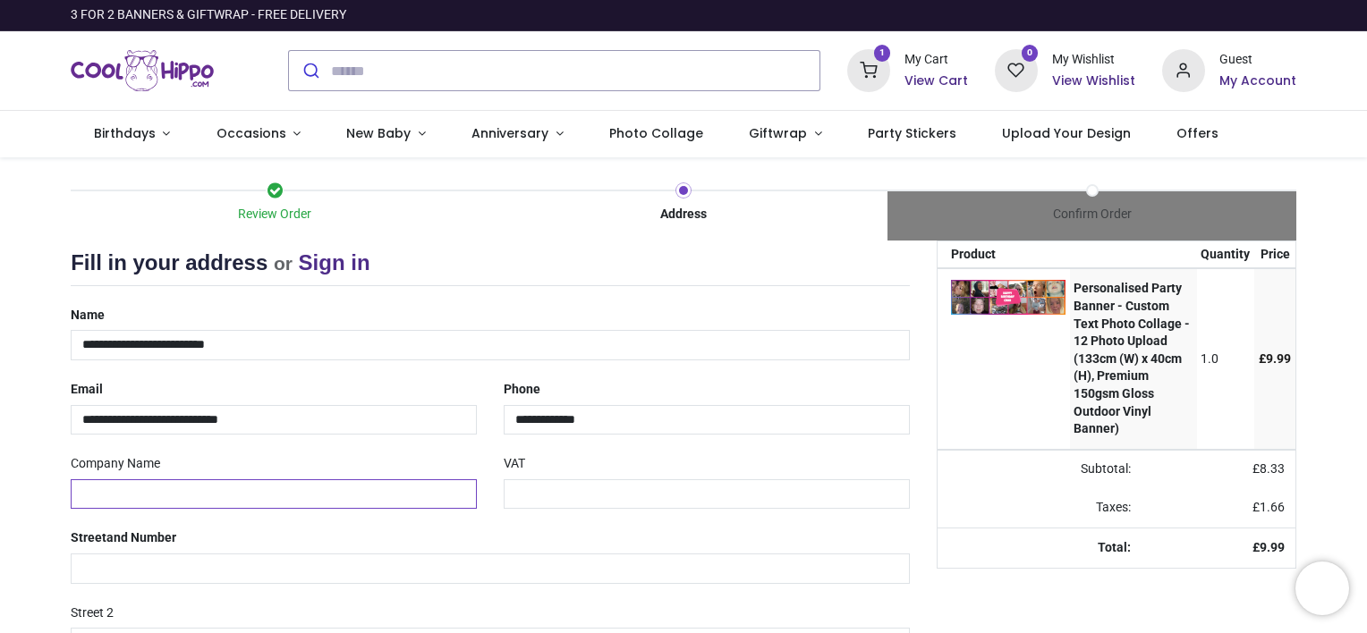
type input "***"
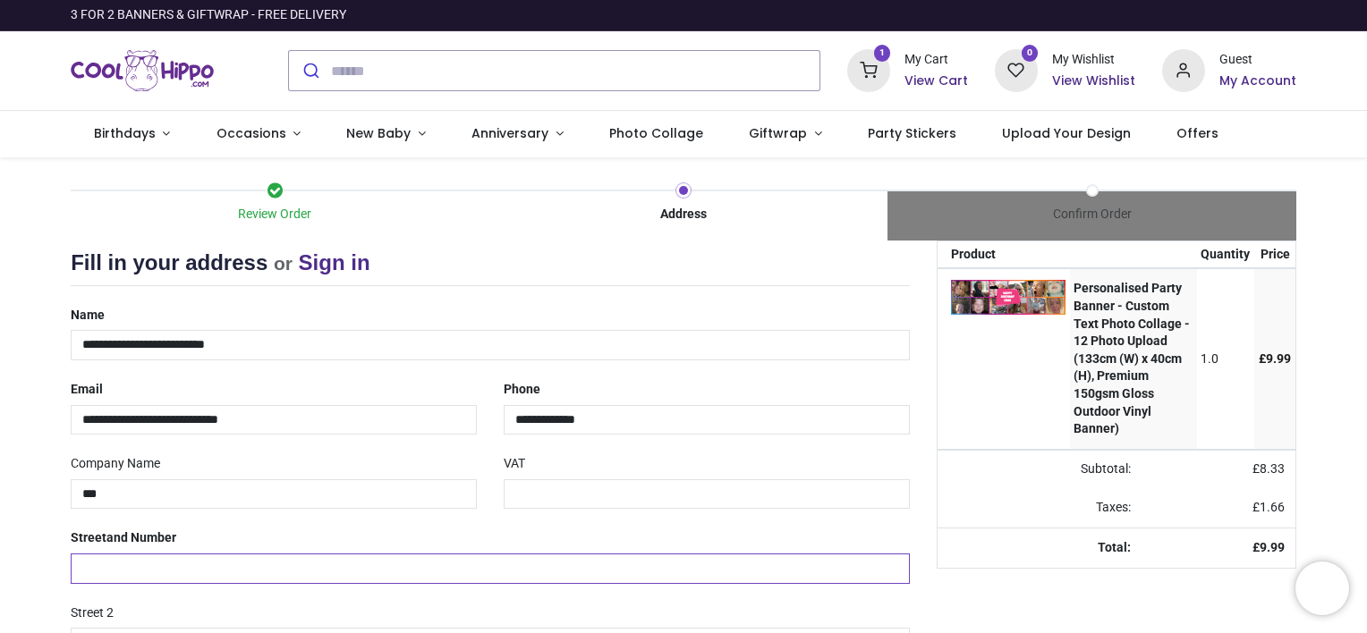
type input "**********"
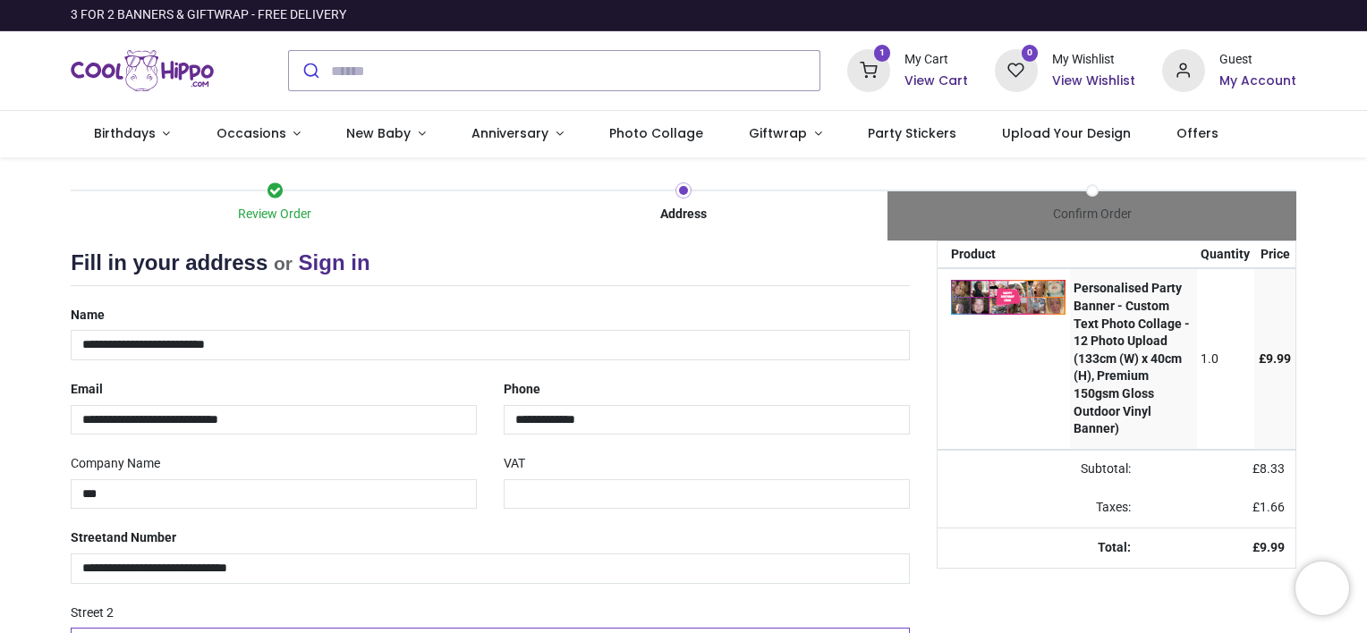
type input "****"
type input "********"
select select "***"
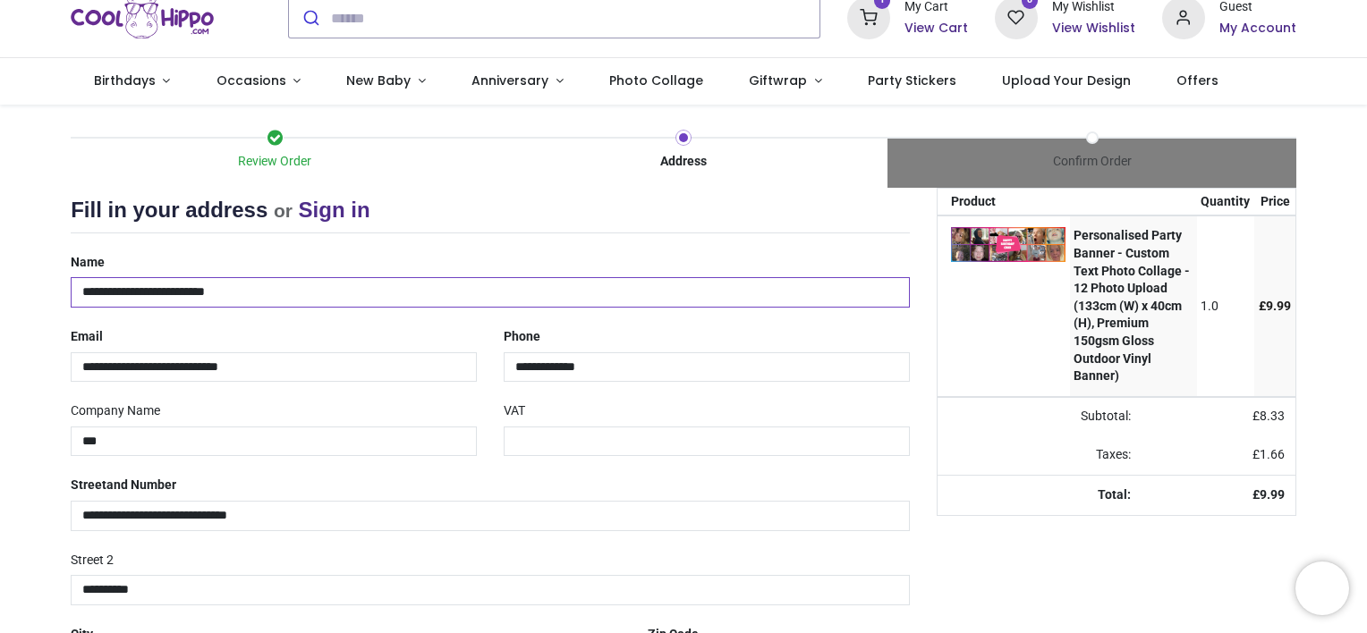
scroll to position [61, 0]
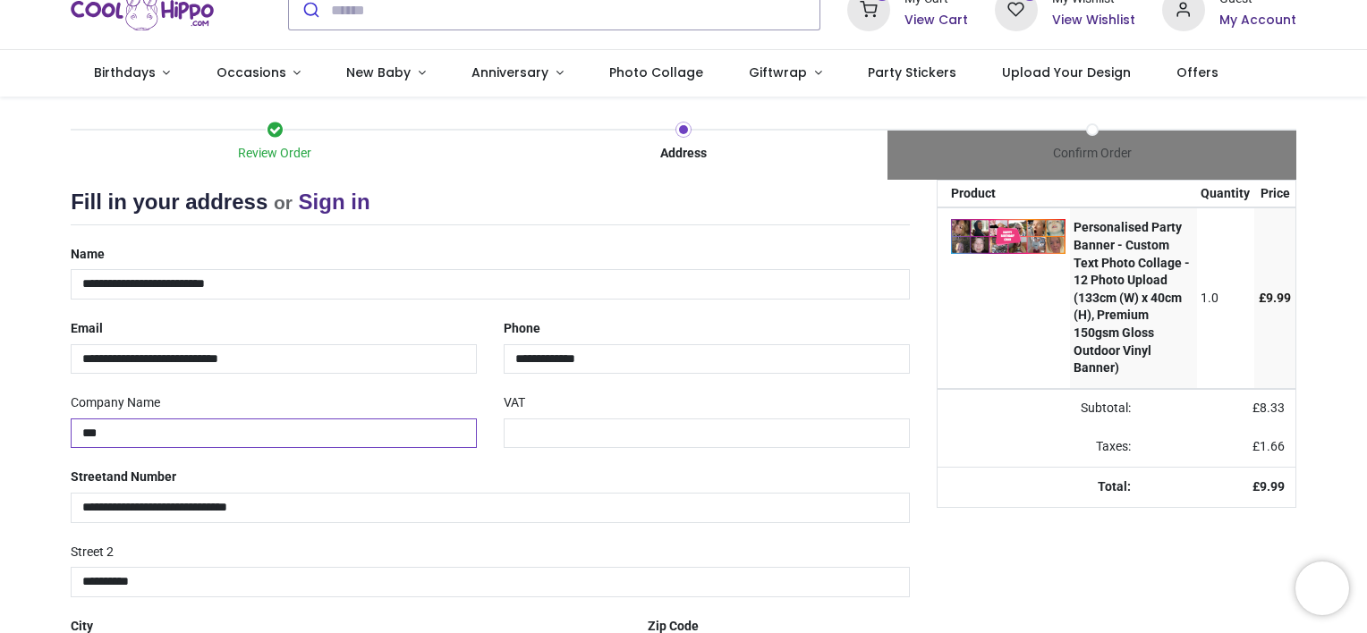
click at [79, 426] on input "***" at bounding box center [274, 434] width 406 height 30
drag, startPoint x: 107, startPoint y: 432, endPoint x: 0, endPoint y: 391, distance: 114.9
click at [0, 391] on html "Login • Register Birthdays Milestone Birthday 1531 products 225" at bounding box center [683, 316] width 1367 height 633
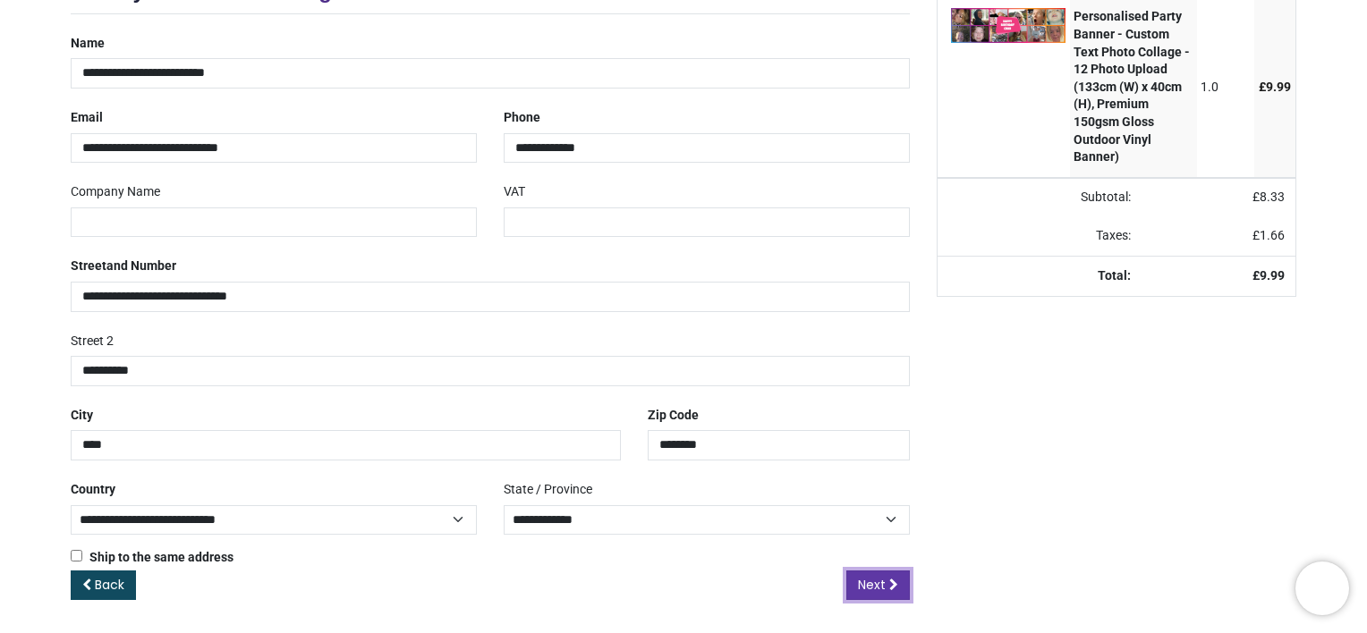
click at [887, 588] on link "Next" at bounding box center [878, 586] width 64 height 30
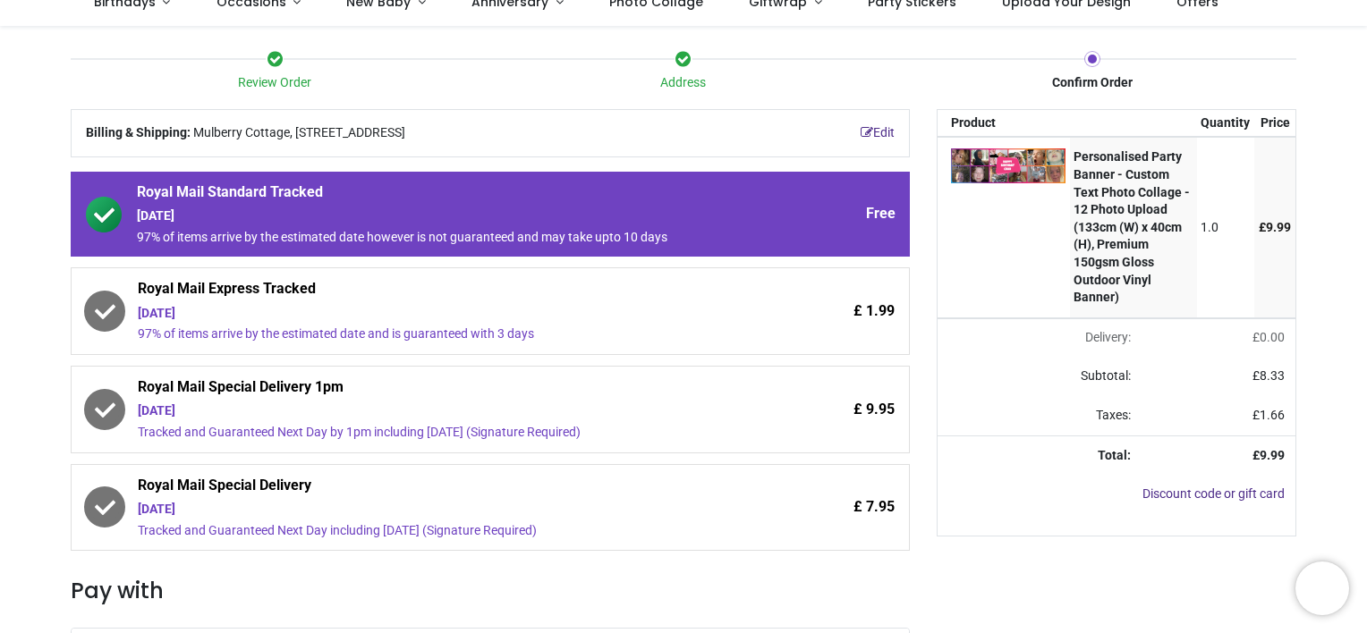
scroll to position [132, 0]
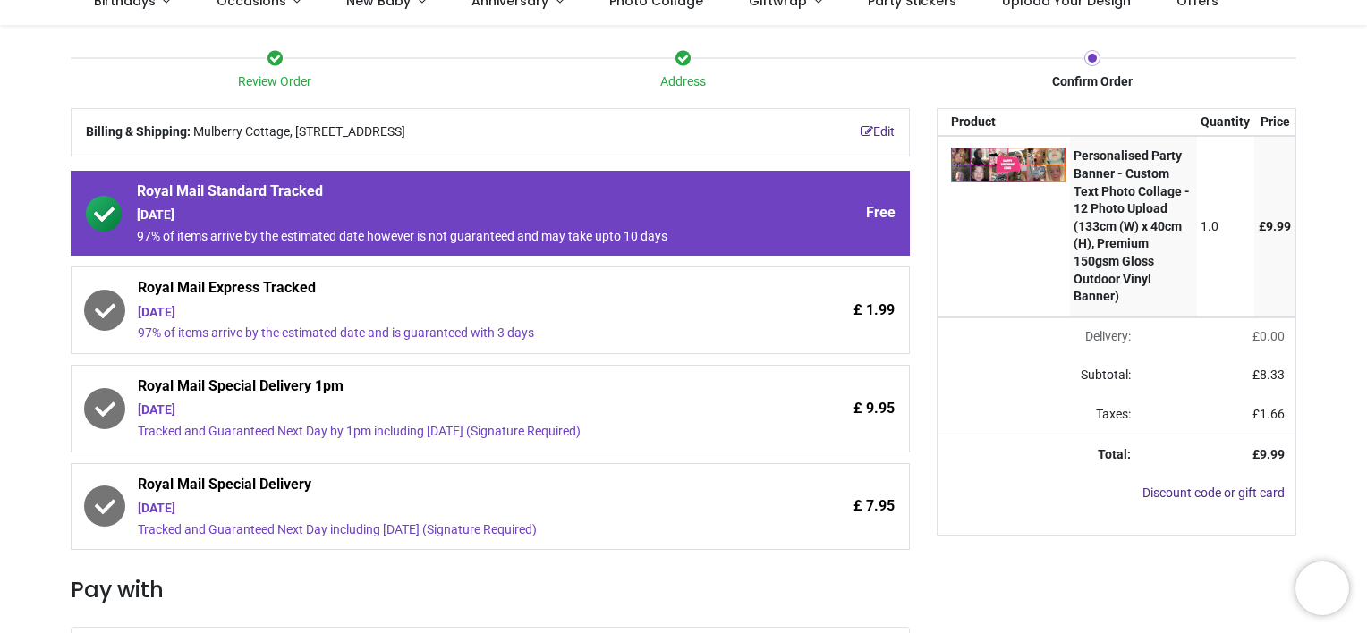
click at [660, 314] on div "[DATE]" at bounding box center [441, 313] width 606 height 18
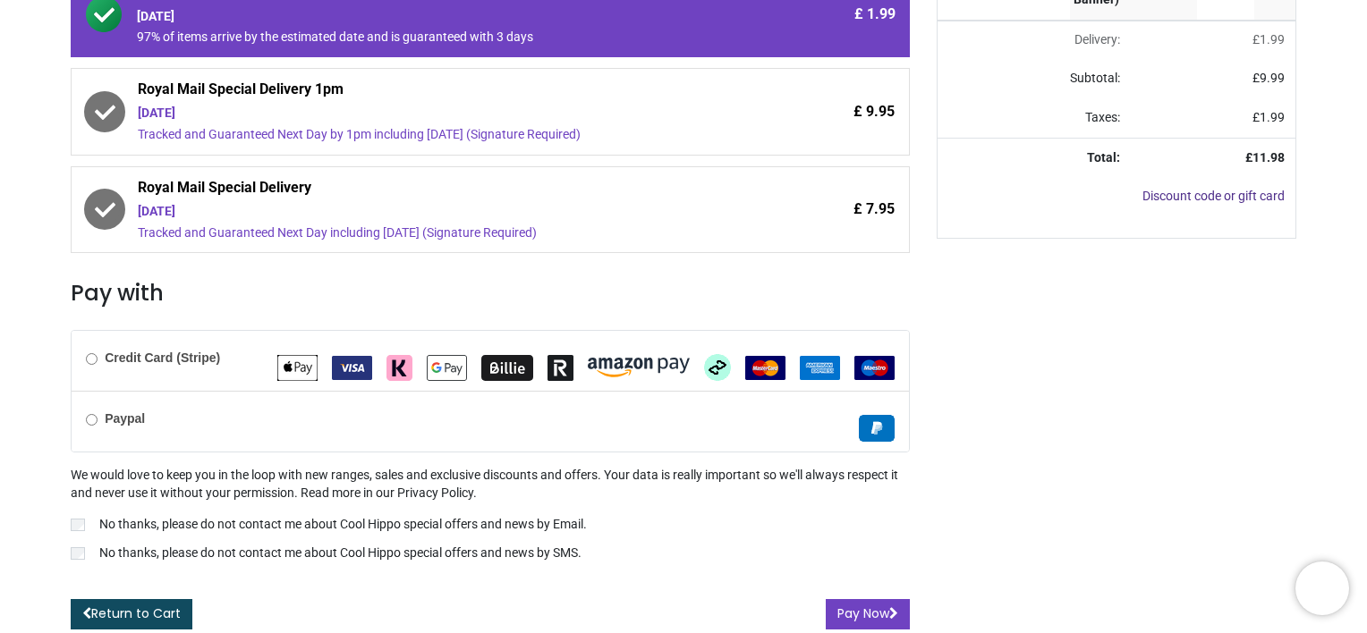
scroll to position [429, 0]
click at [88, 520] on label "No thanks, please do not contact me about Cool Hippo special offers and news by…" at bounding box center [490, 526] width 839 height 21
click at [873, 606] on button "Pay Now" at bounding box center [868, 614] width 84 height 30
